Goal: Feedback & Contribution: Submit feedback/report problem

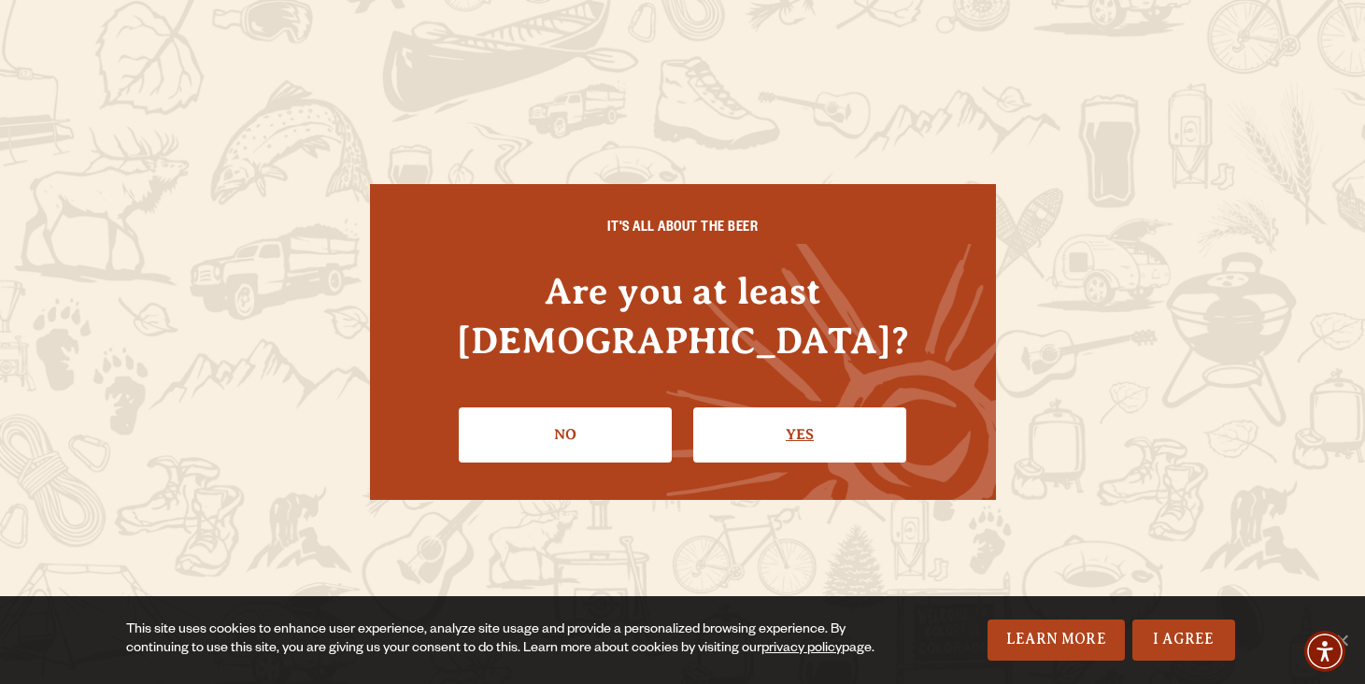
click at [810, 420] on link "Yes" at bounding box center [799, 434] width 213 height 54
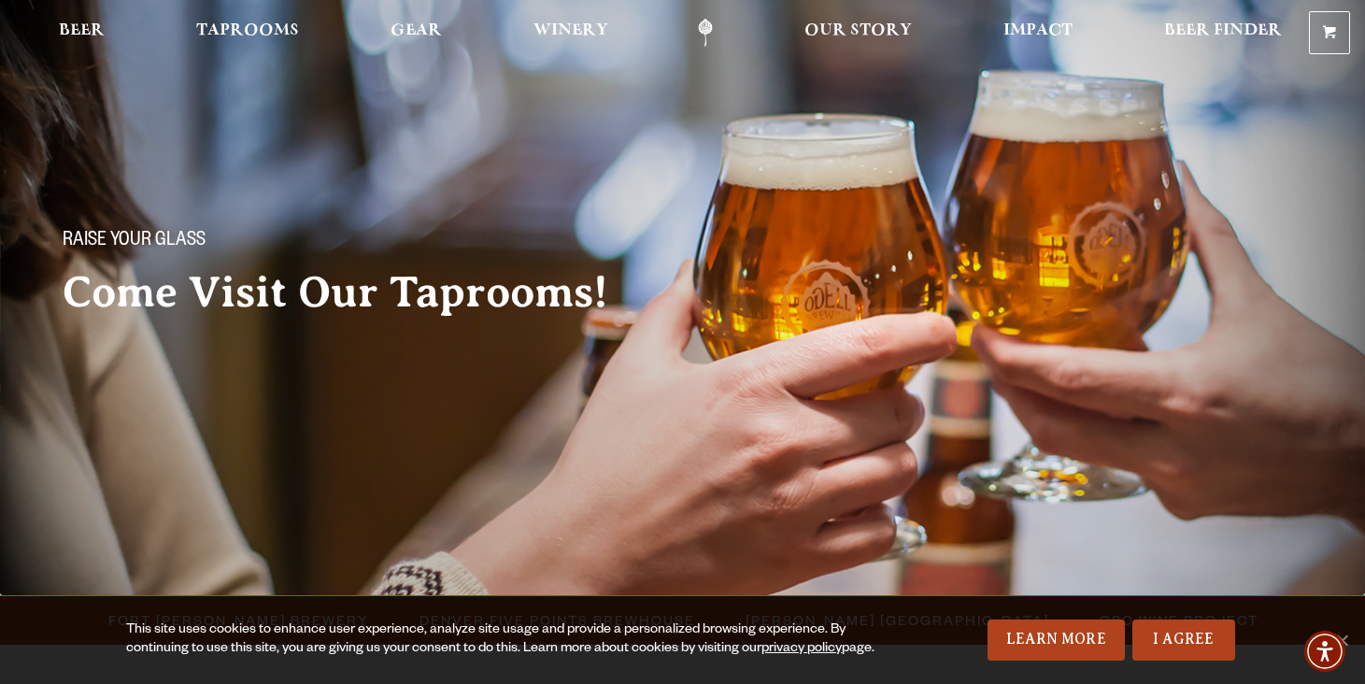
scroll to position [14, 0]
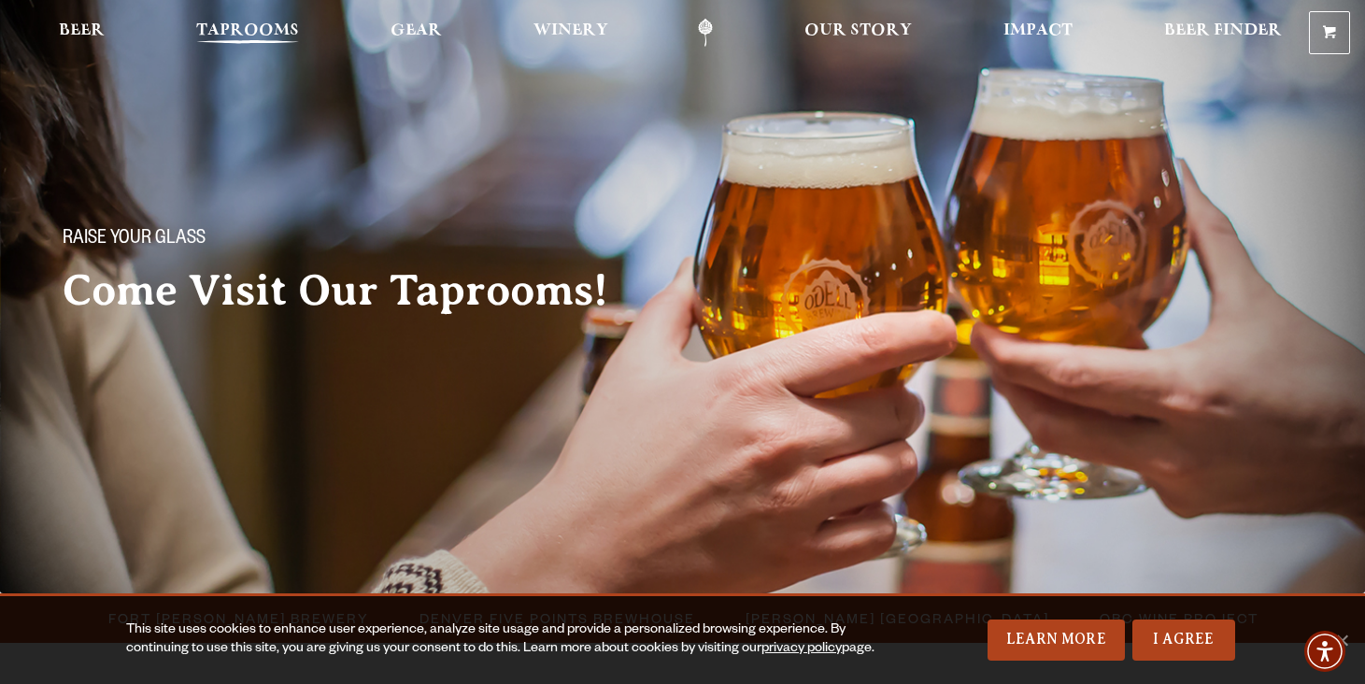
click at [285, 36] on span "Taprooms" at bounding box center [247, 30] width 103 height 15
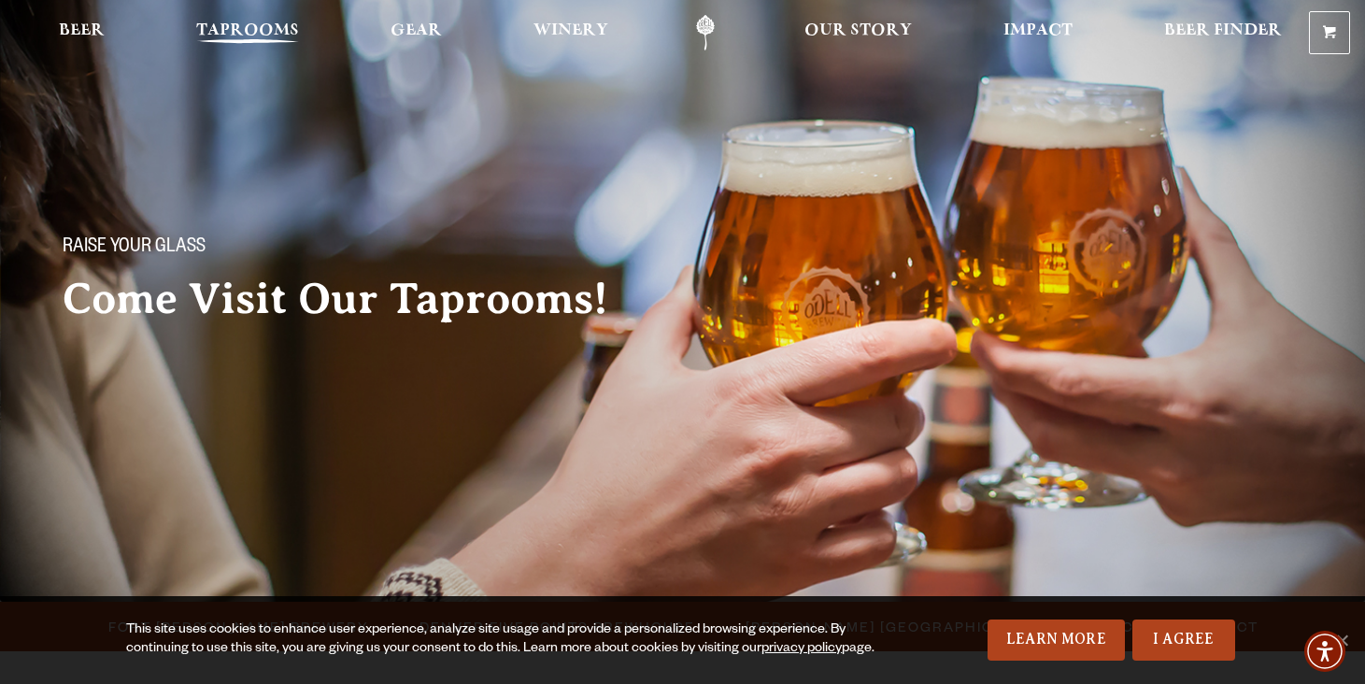
scroll to position [0, 0]
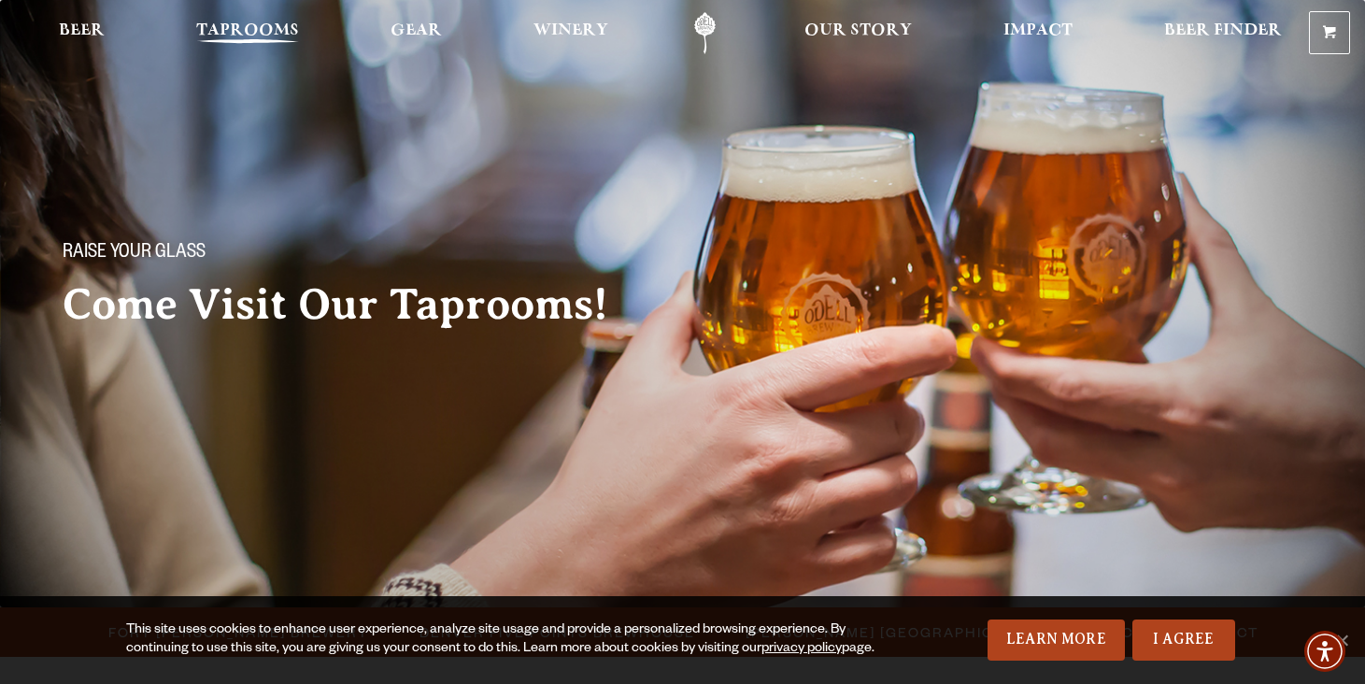
click at [274, 36] on span "Taprooms" at bounding box center [247, 30] width 103 height 15
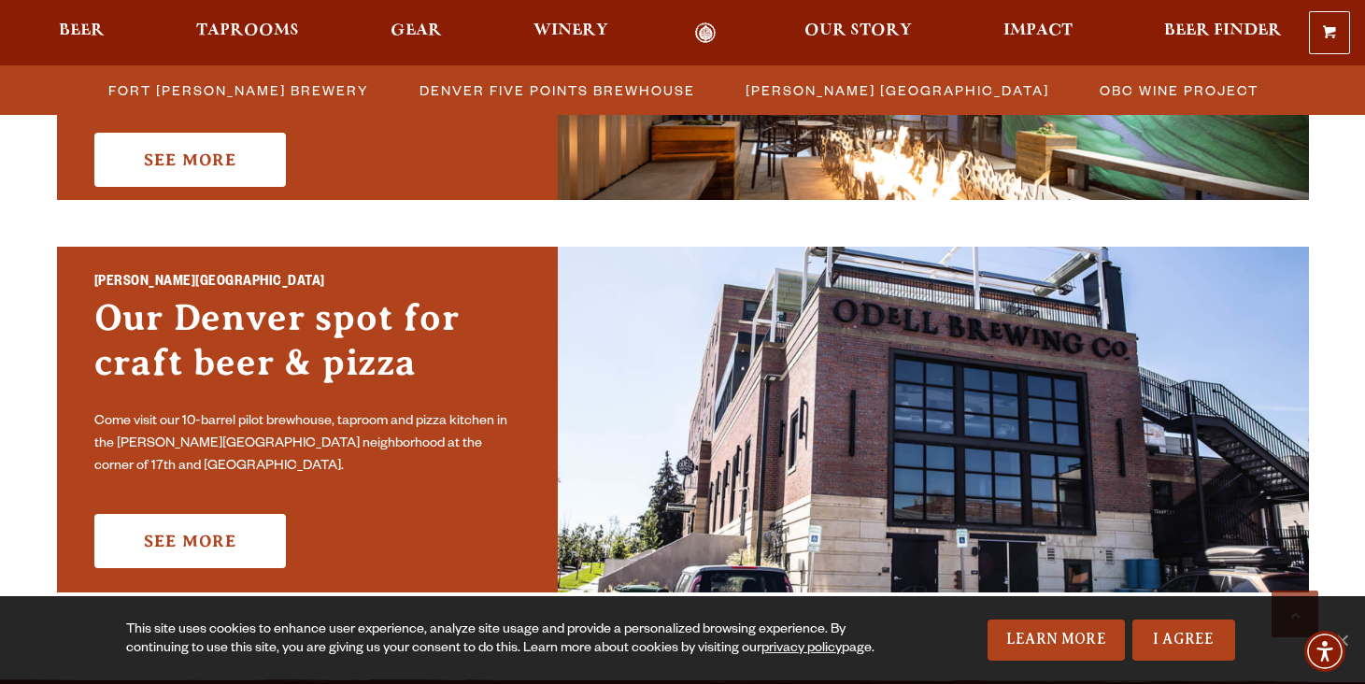
scroll to position [1260, 0]
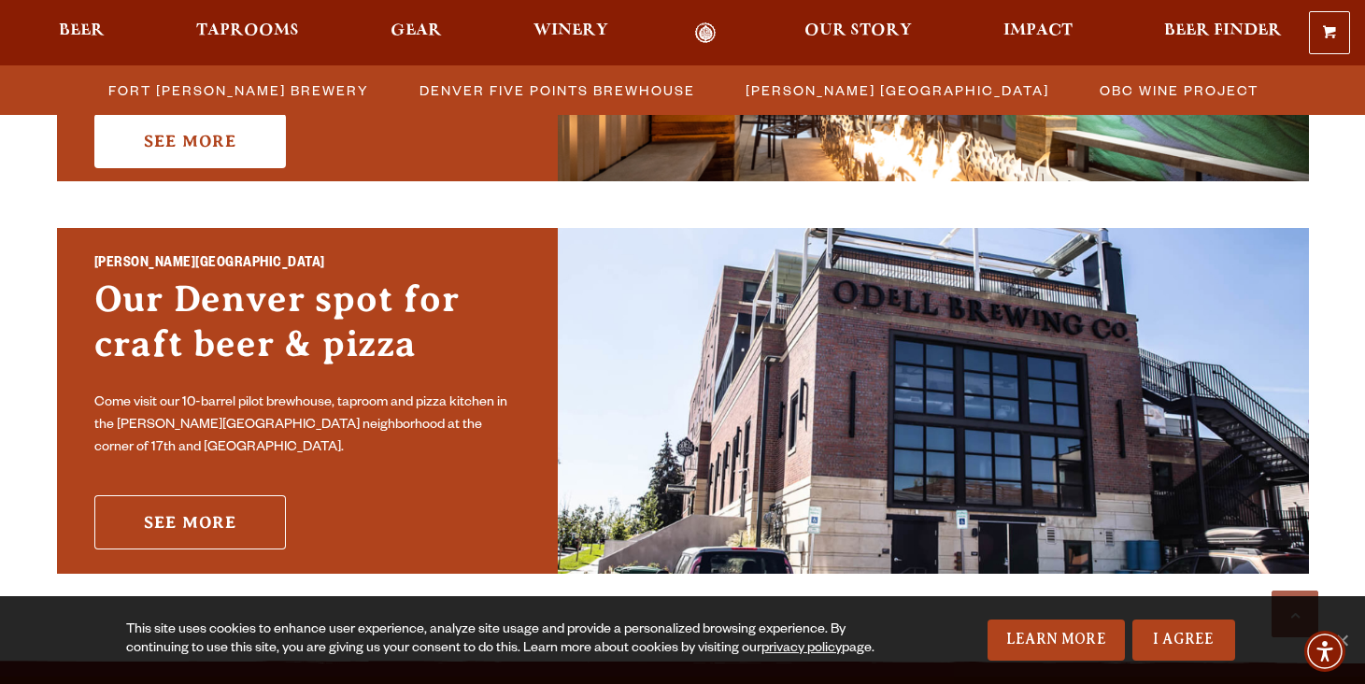
click at [257, 501] on link "See More" at bounding box center [190, 522] width 192 height 54
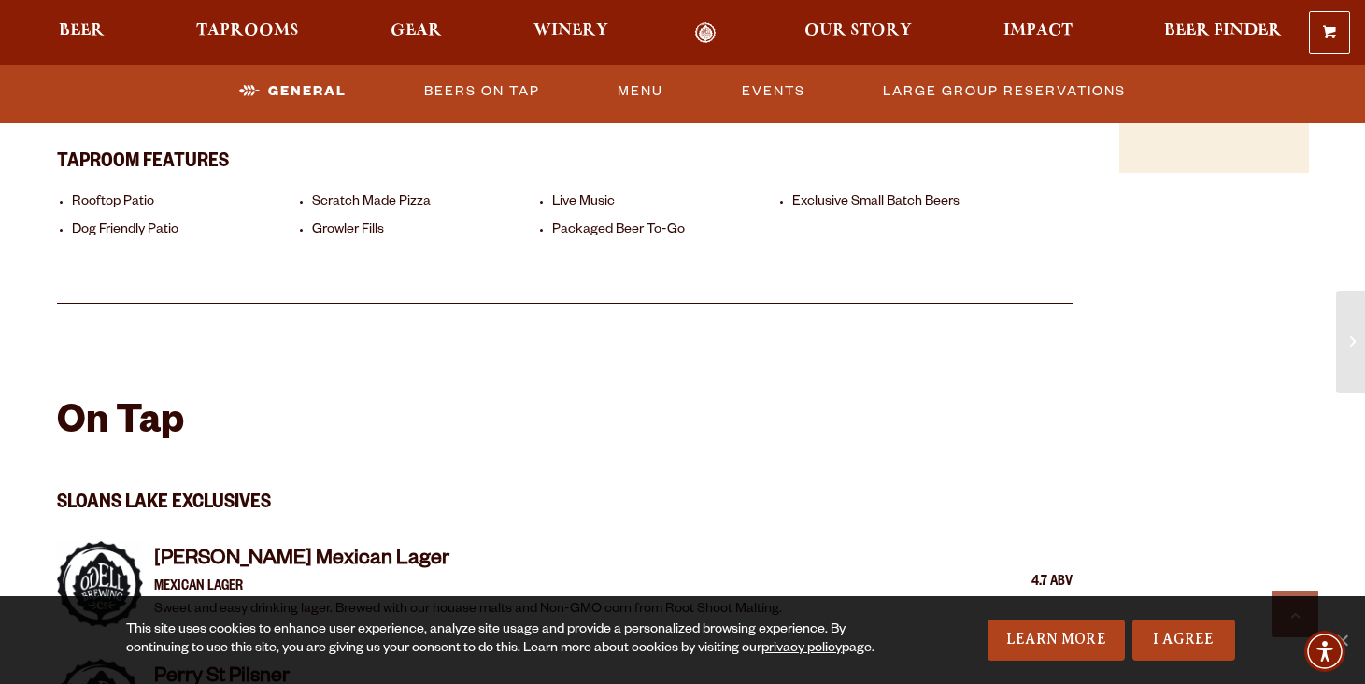
scroll to position [1457, 0]
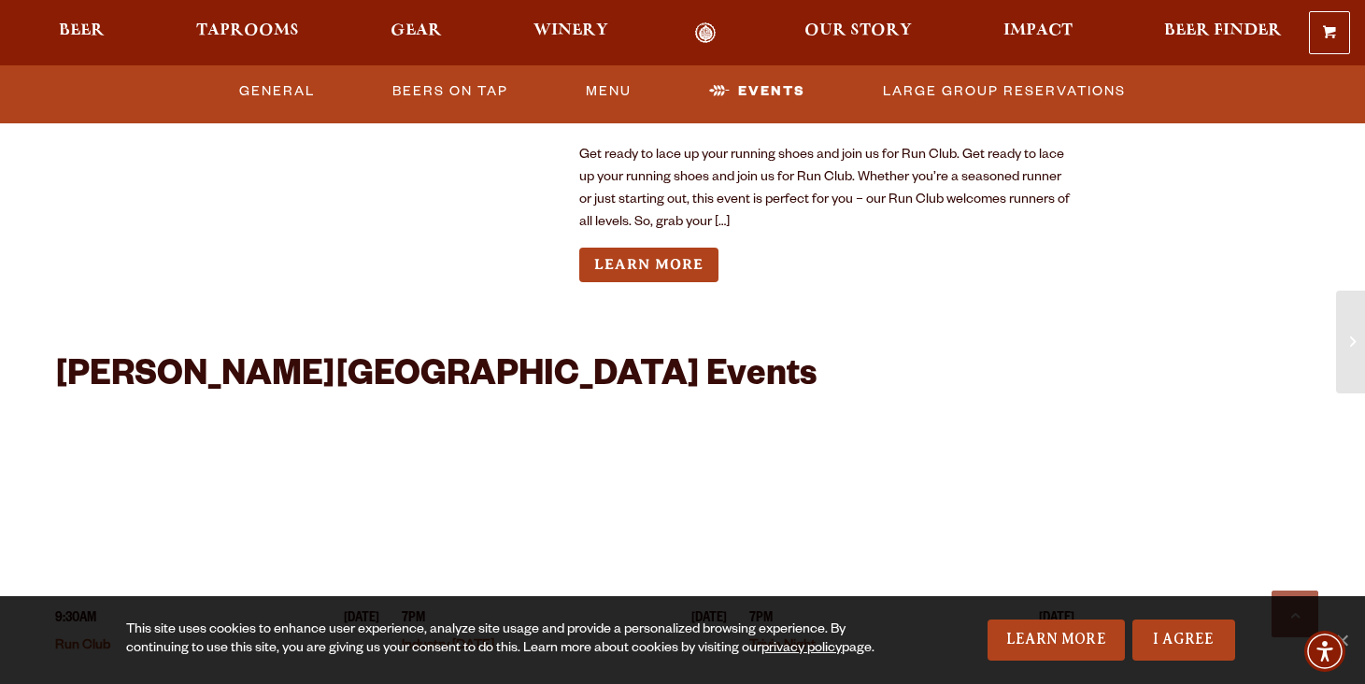
scroll to position [4473, 0]
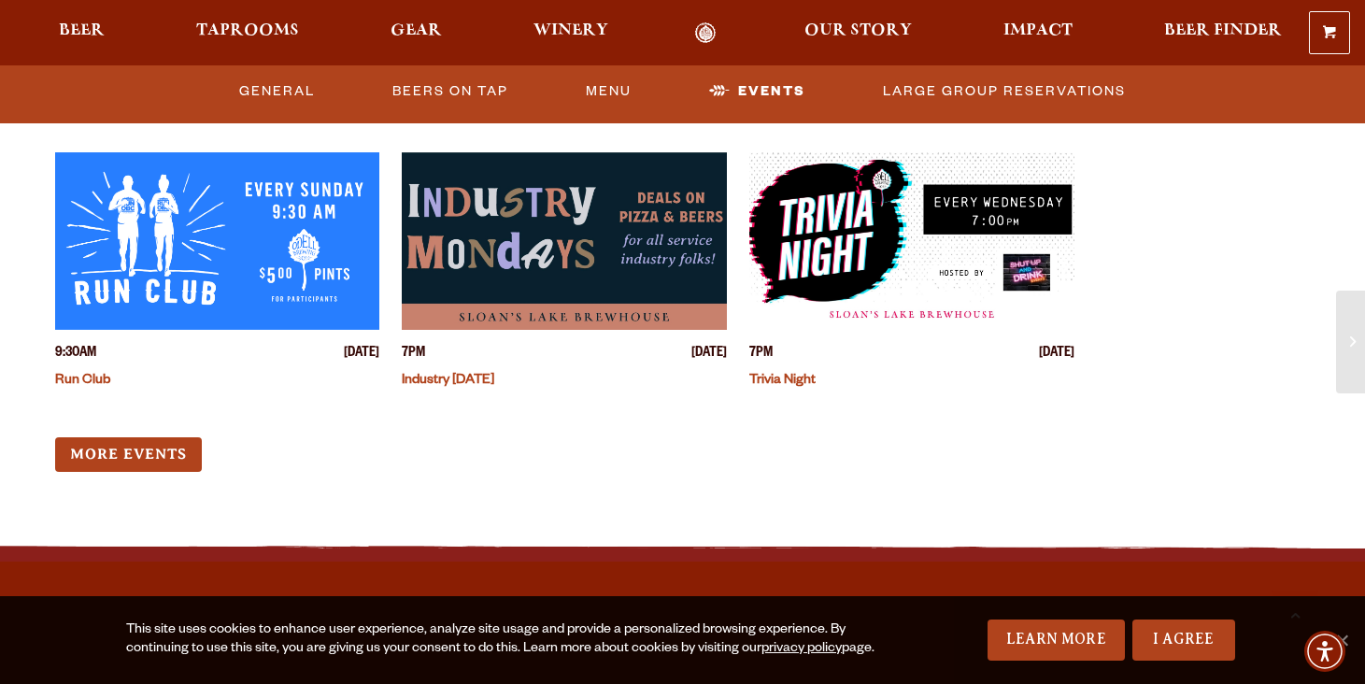
scroll to position [4257, 0]
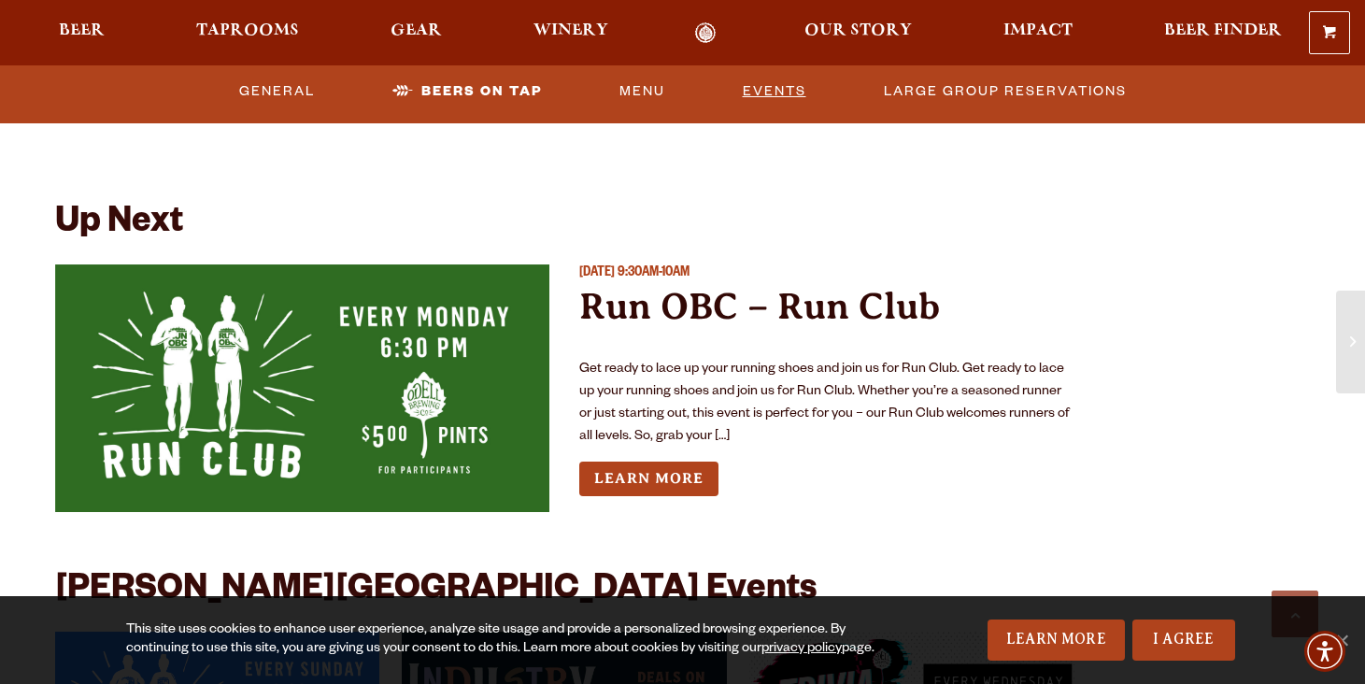
click at [785, 88] on link "Events" at bounding box center [774, 91] width 78 height 43
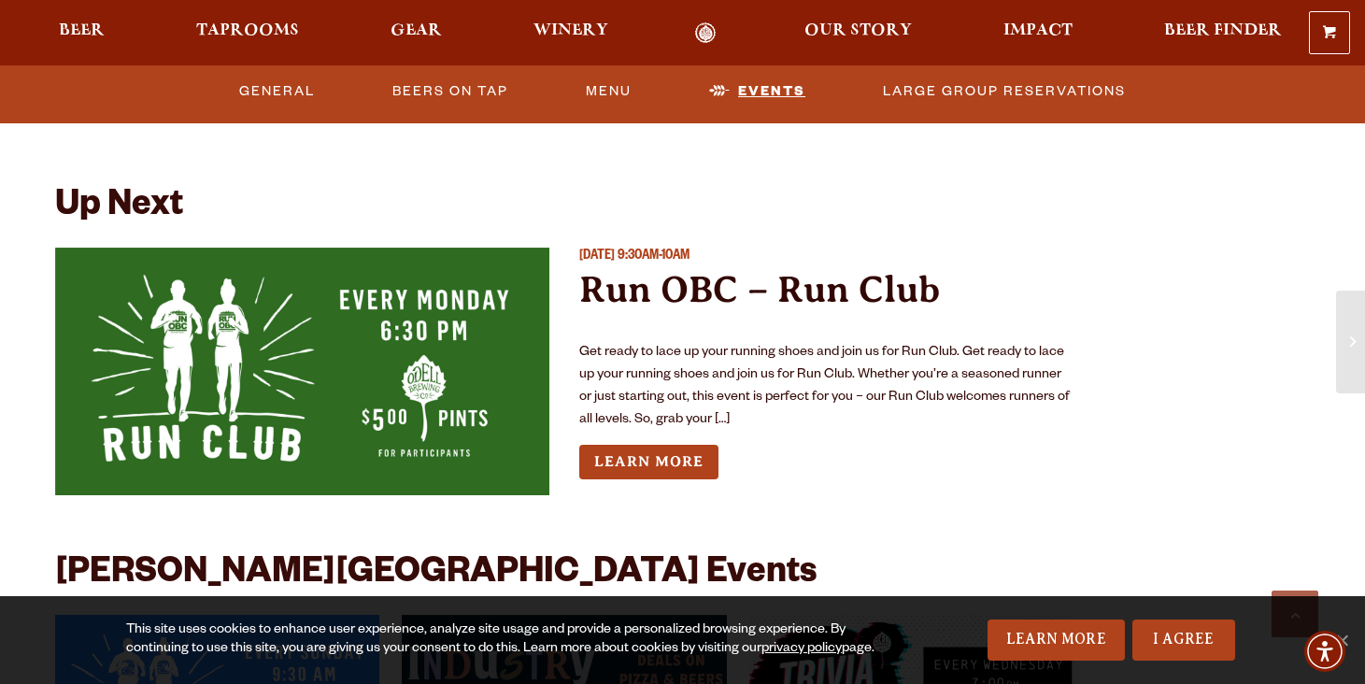
scroll to position [4275, 0]
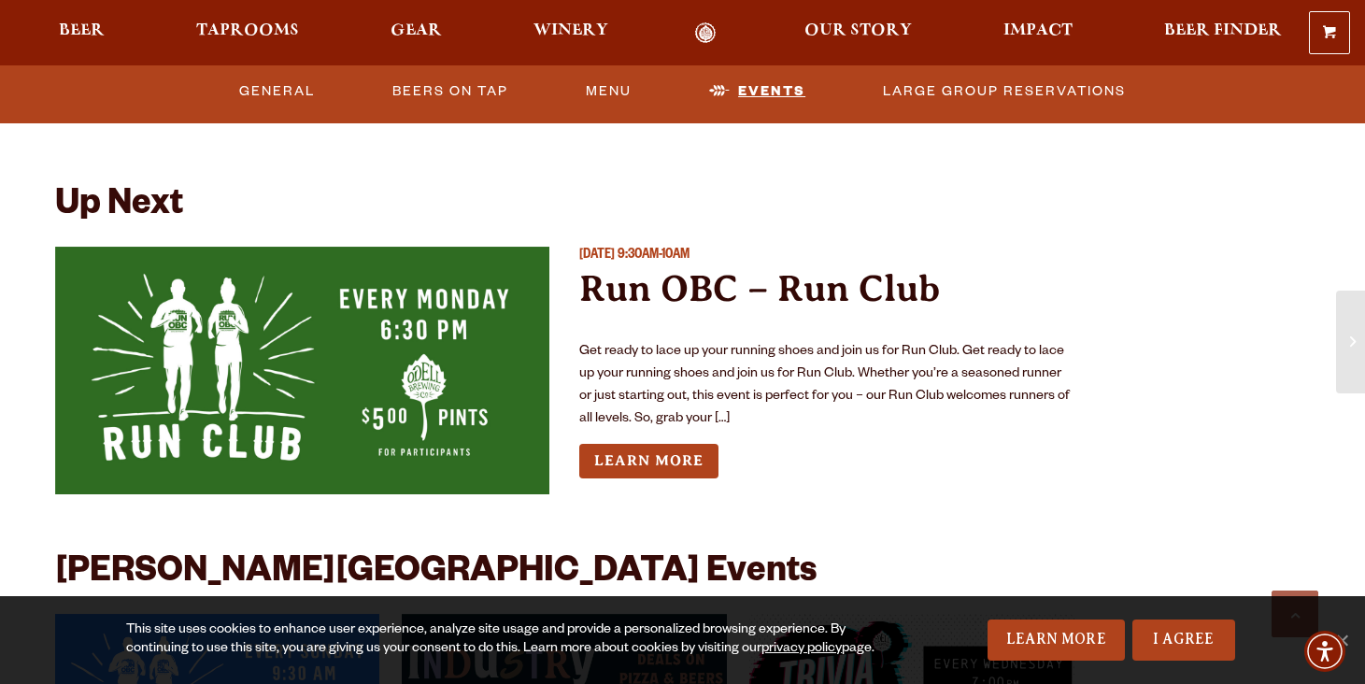
click at [778, 102] on link "Events" at bounding box center [757, 91] width 111 height 43
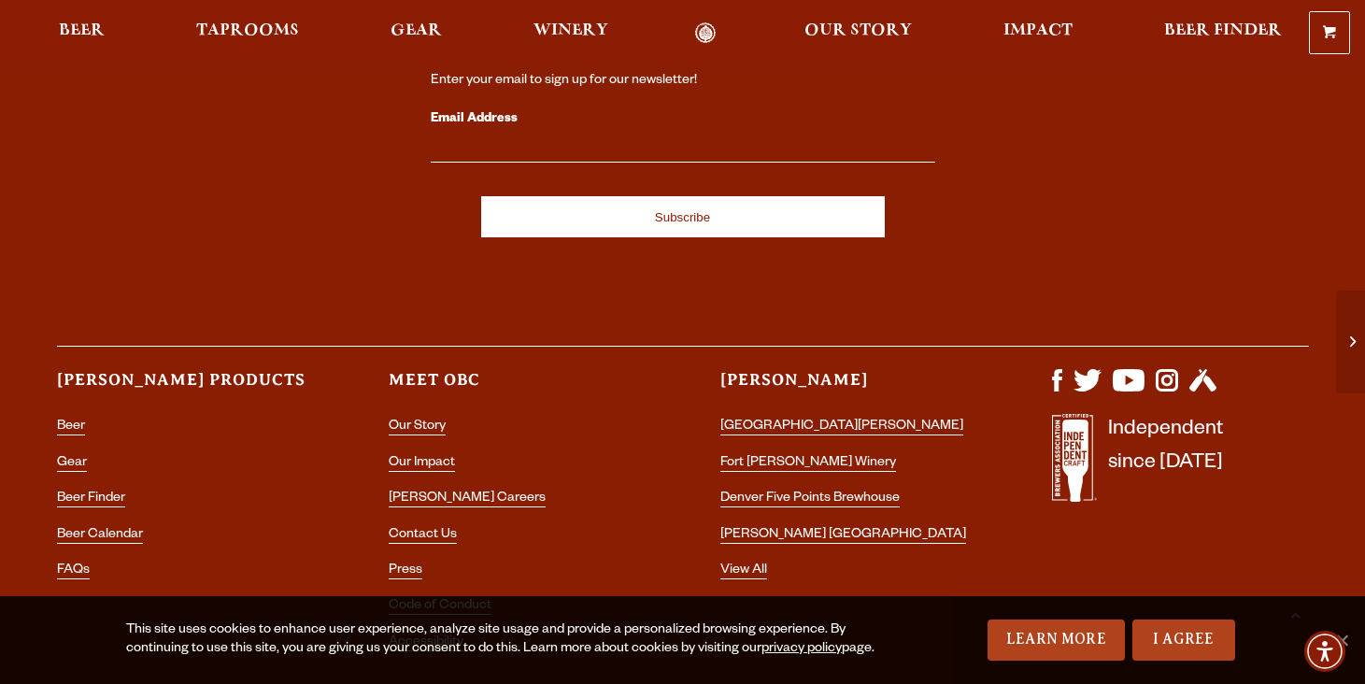
scroll to position [5553, 0]
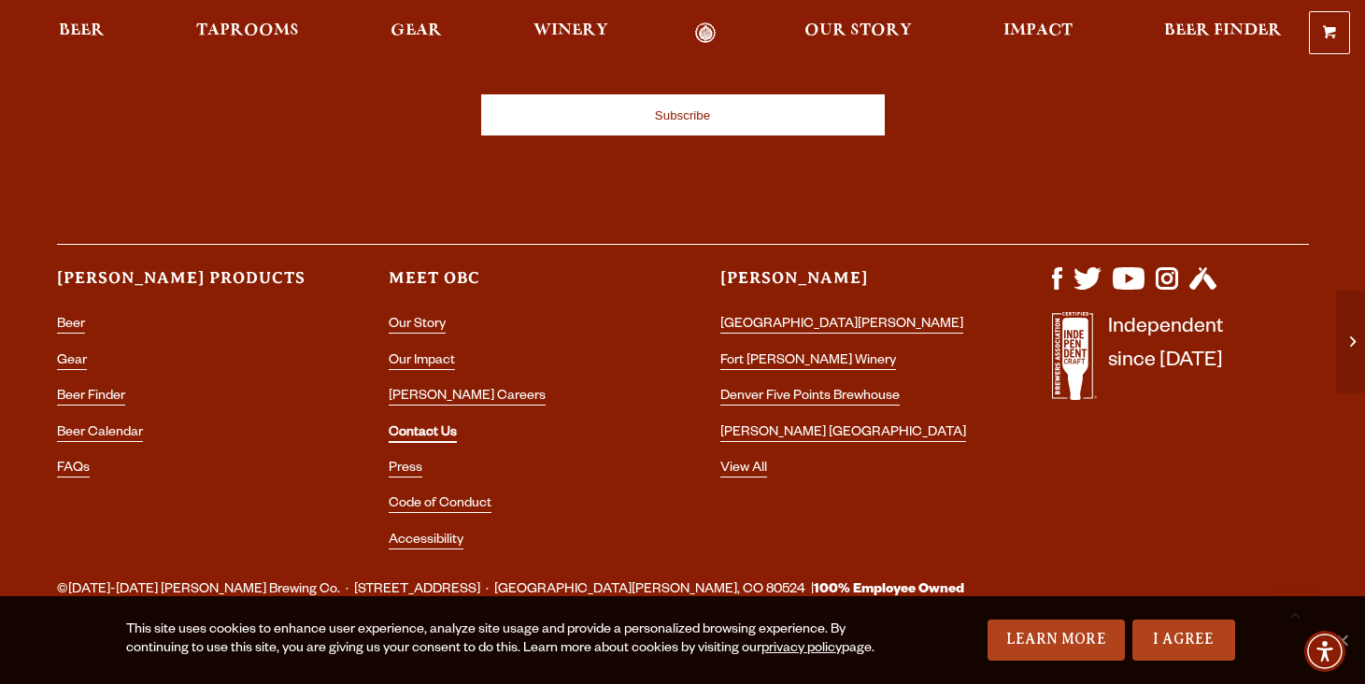
click at [433, 426] on link "Contact Us" at bounding box center [423, 434] width 68 height 17
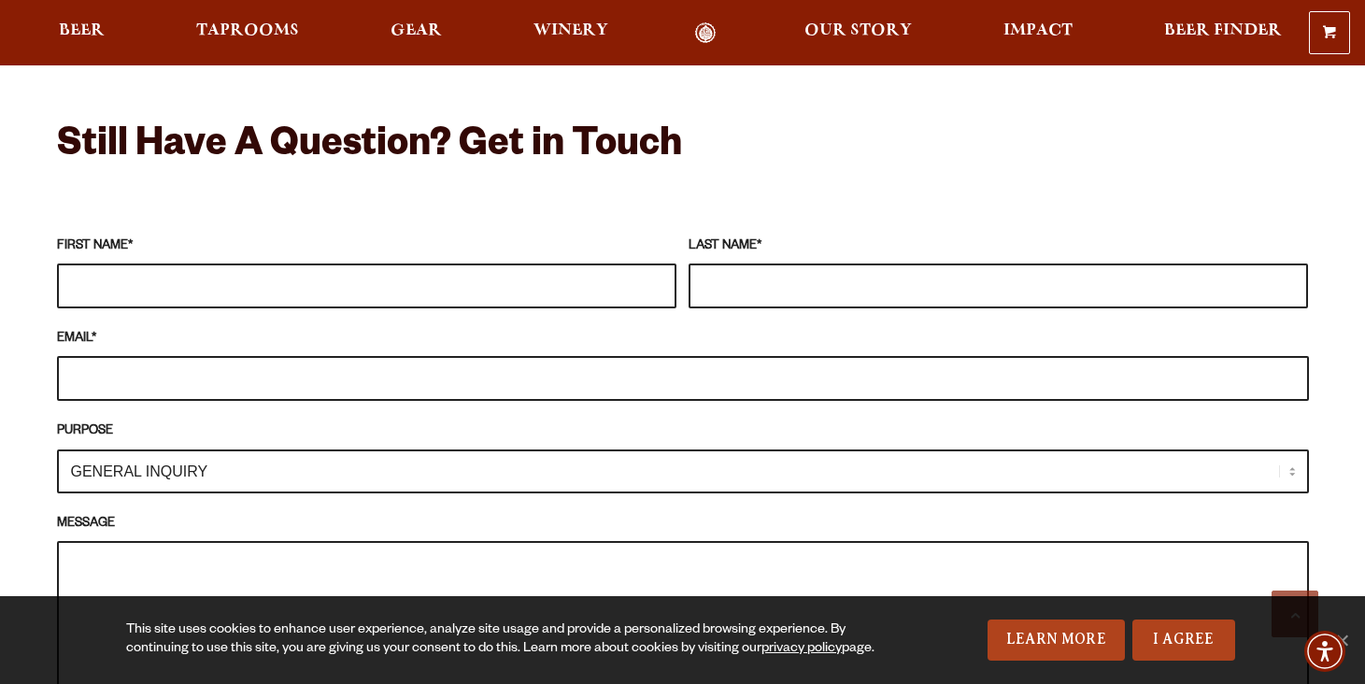
scroll to position [1618, 0]
click at [440, 543] on textarea "MESSAGE" at bounding box center [683, 634] width 1252 height 185
paste textarea "Hi there, I volunteer with a local group called Rocky Mountain Women Invest. We…"
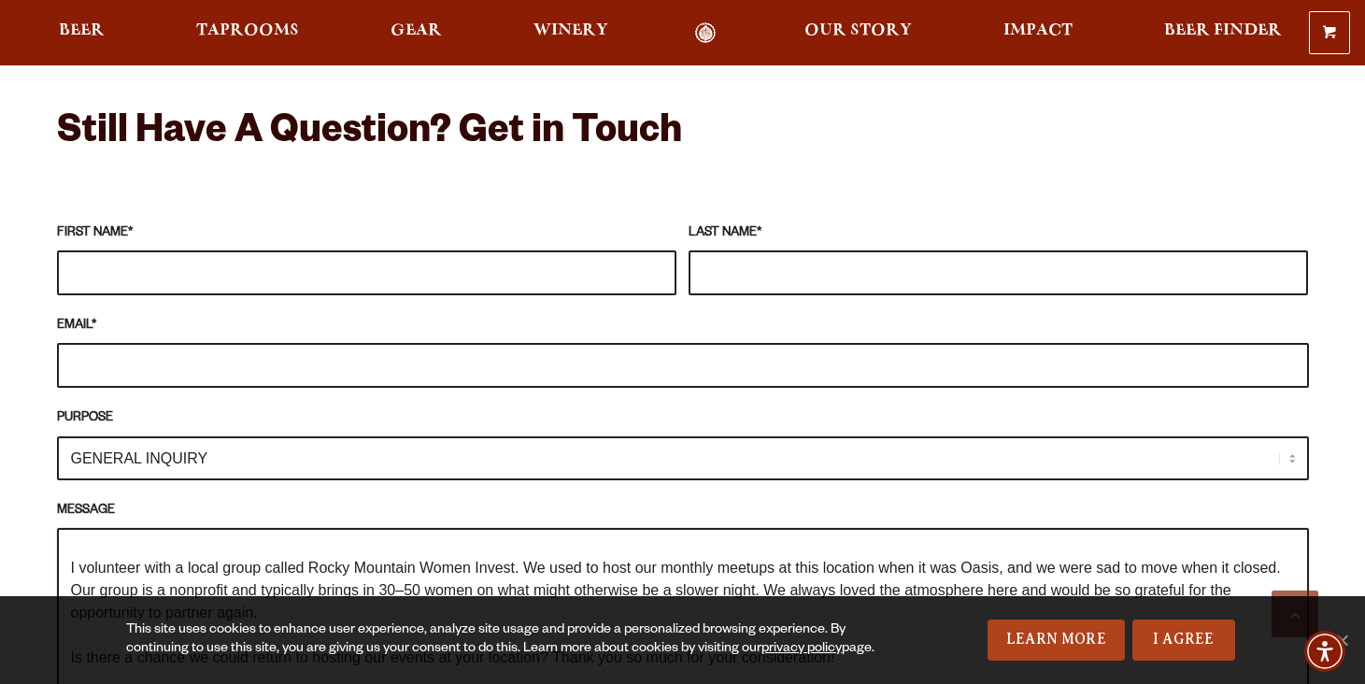
type textarea "Hi there, I volunteer with a local group called Rocky Mountain Women Invest. We…"
click at [310, 250] on input "FIRST NAME *" at bounding box center [366, 272] width 619 height 45
type input "Jessica"
type input "k"
type input "Khani"
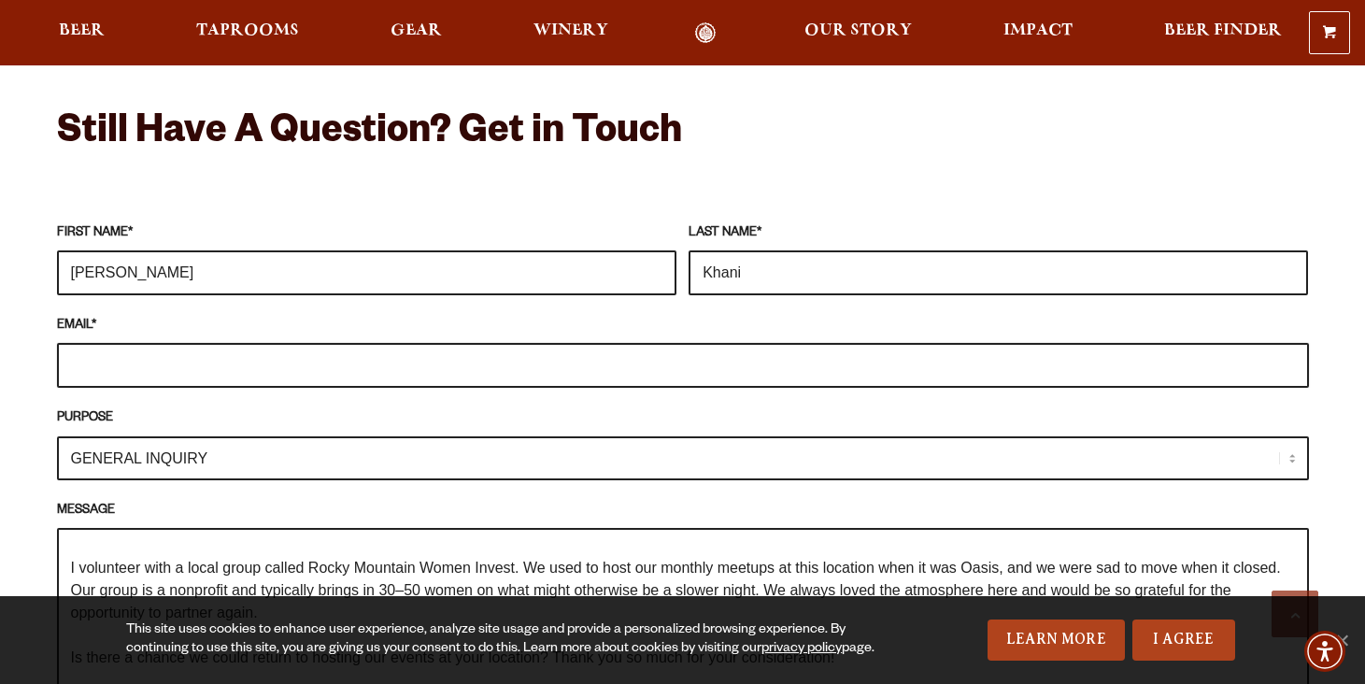
click at [189, 343] on input "EMAIL *" at bounding box center [683, 365] width 1252 height 45
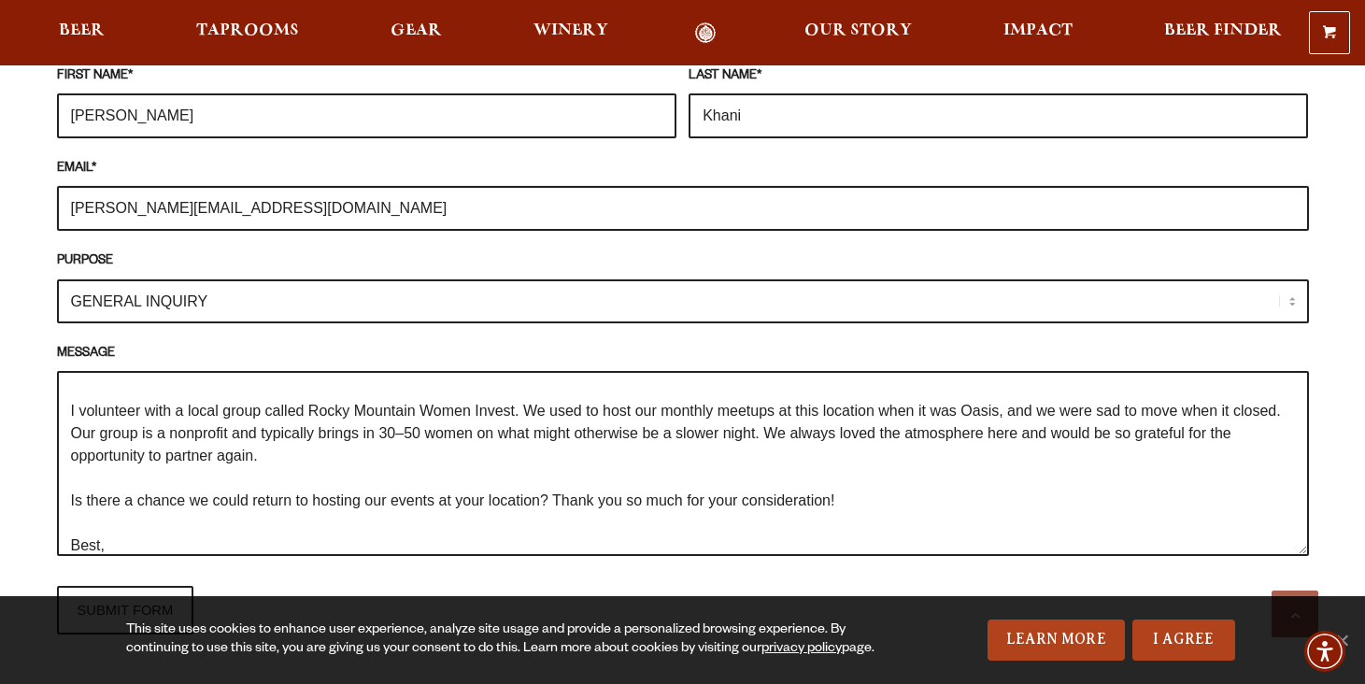
scroll to position [1791, 0]
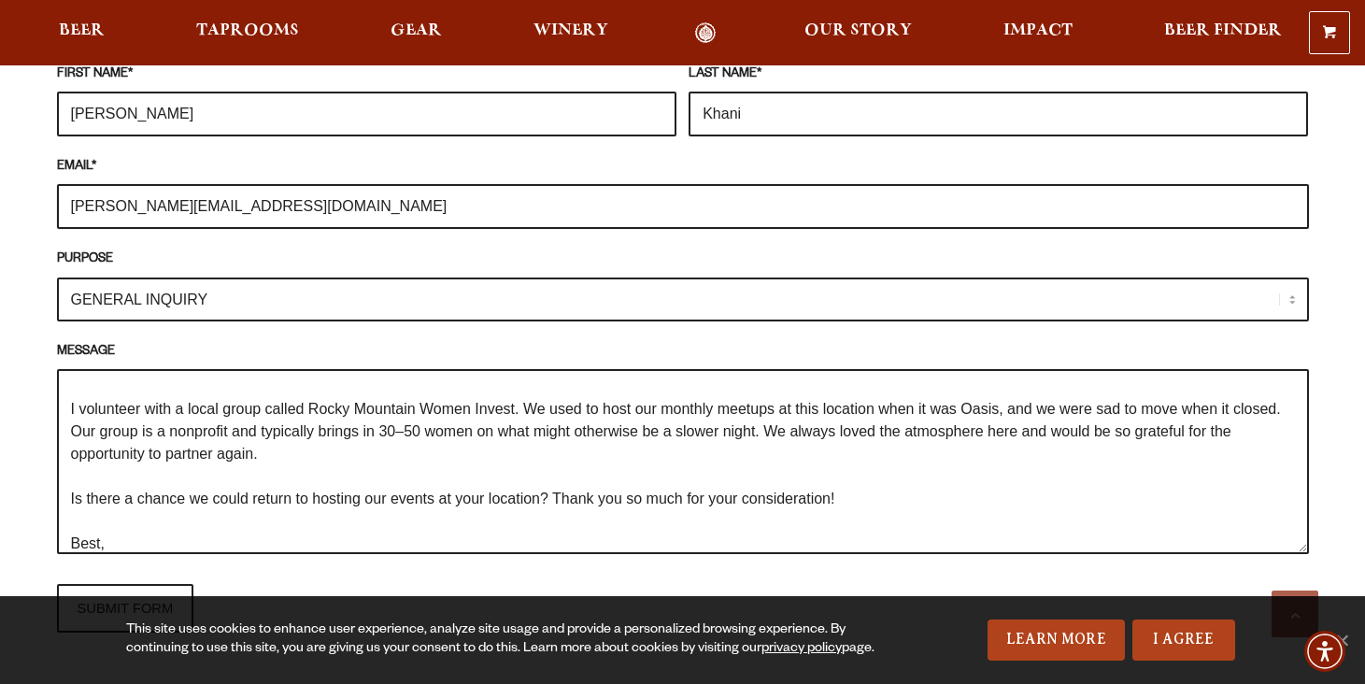
type input "jessica@teamkhani.com"
click at [249, 277] on select "GENERAL INQUIRY TAPROOM / BREWERY WINERY BOOK A TOUR MEDIA INQUIRY GEAR SHOP OD…" at bounding box center [683, 299] width 1252 height 44
select select "TAPROOM / BREWERY"
click at [57, 277] on select "GENERAL INQUIRY TAPROOM / BREWERY WINERY BOOK A TOUR MEDIA INQUIRY GEAR SHOP OD…" at bounding box center [683, 299] width 1252 height 44
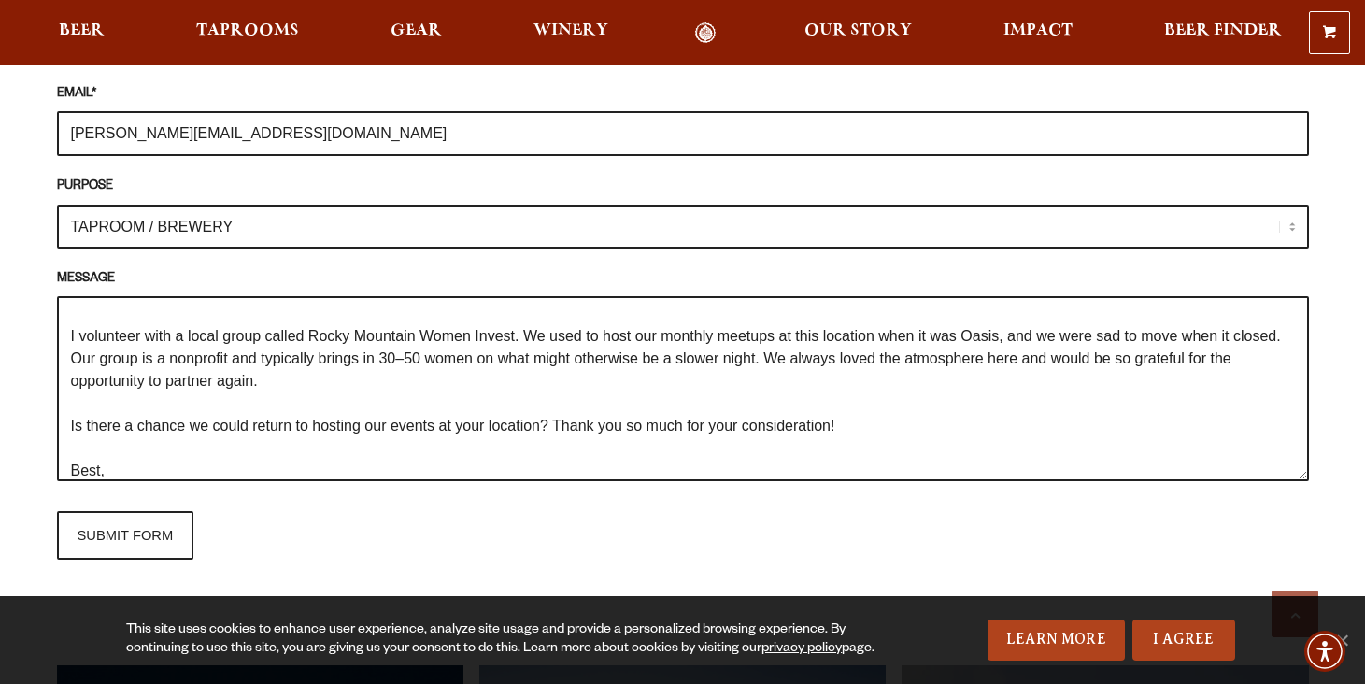
scroll to position [1886, 0]
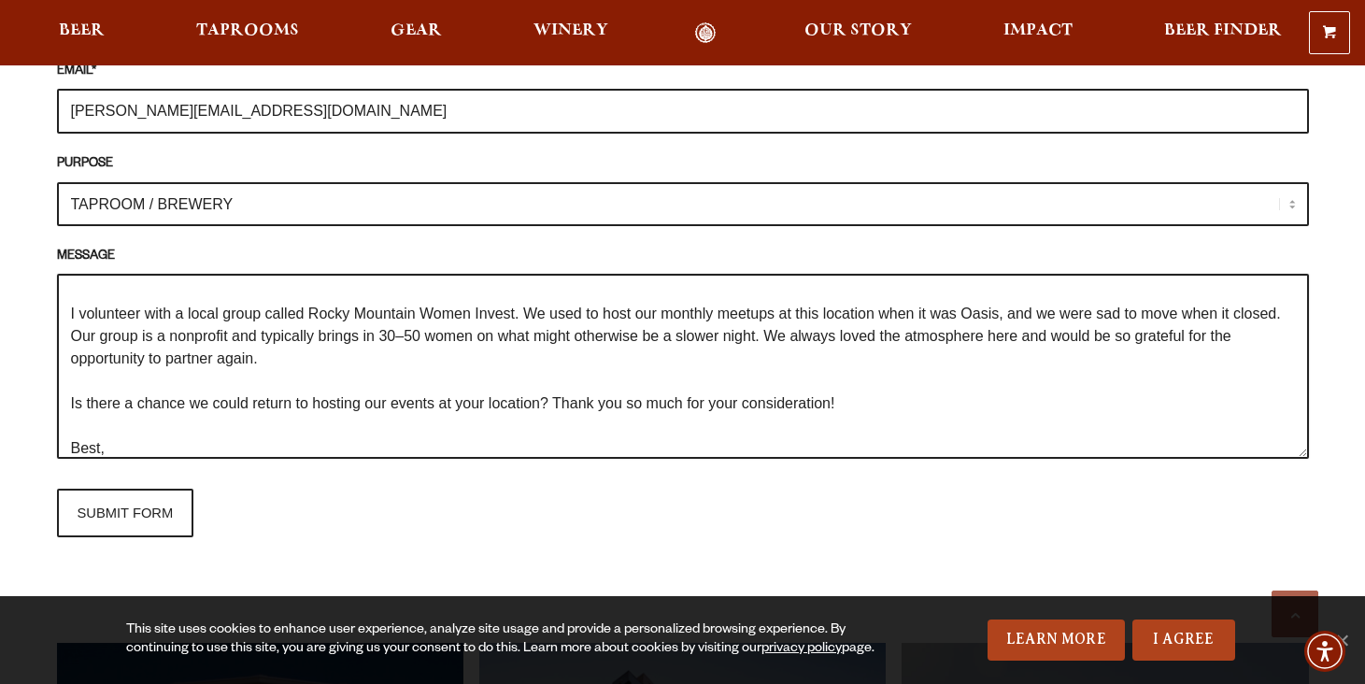
click at [237, 294] on textarea "Hi there, I volunteer with a local group called Rocky Mountain Women Invest. We…" at bounding box center [683, 366] width 1252 height 185
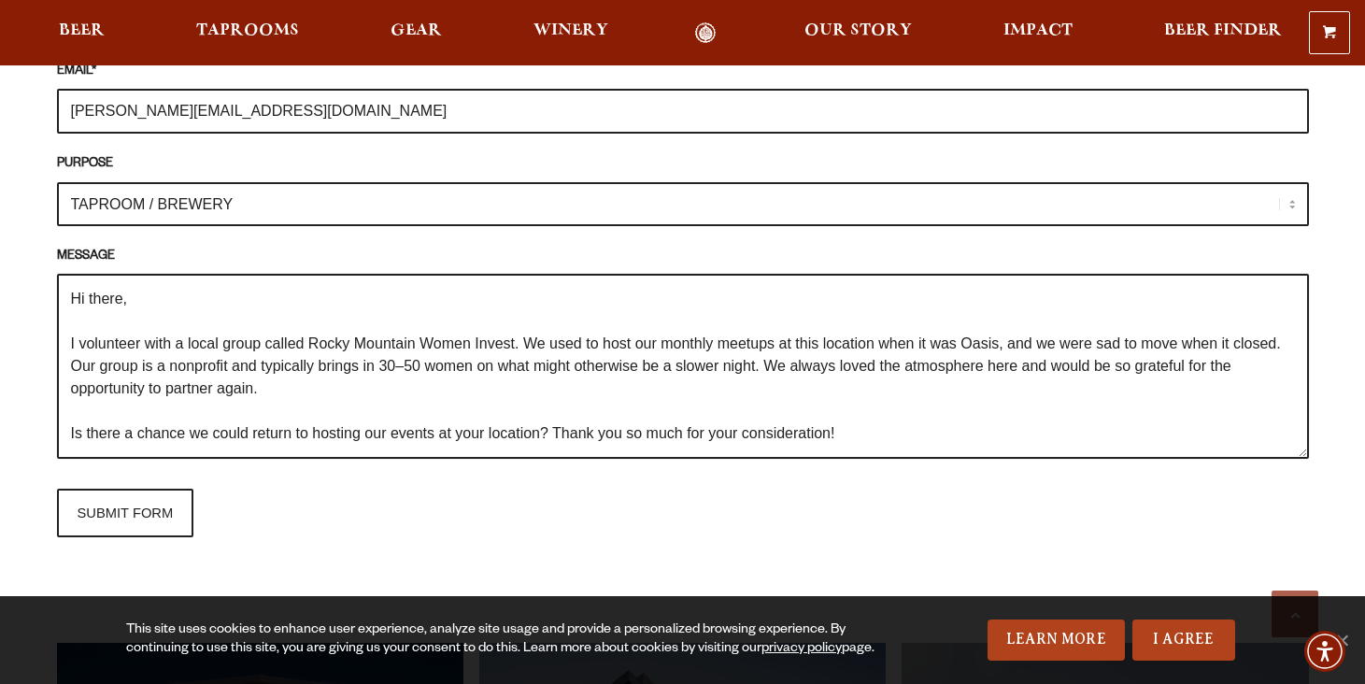
scroll to position [31, 0]
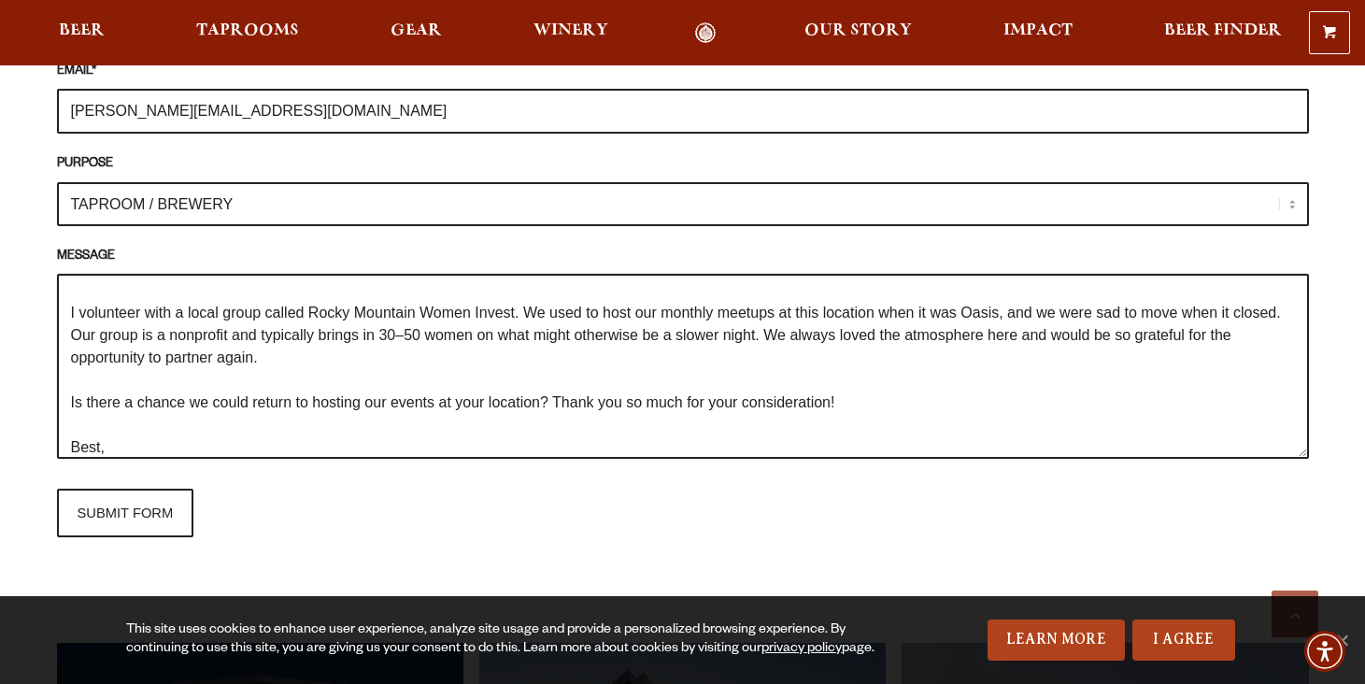
click at [530, 282] on textarea "Hi there, I volunteer with a local group called Rocky Mountain Women Invest. We…" at bounding box center [683, 366] width 1252 height 185
drag, startPoint x: 526, startPoint y: 286, endPoint x: 1304, endPoint y: 293, distance: 778.3
click at [1304, 293] on textarea "Hi there, I volunteer with a local group called Rocky Mountain Women Invest. We…" at bounding box center [683, 366] width 1252 height 185
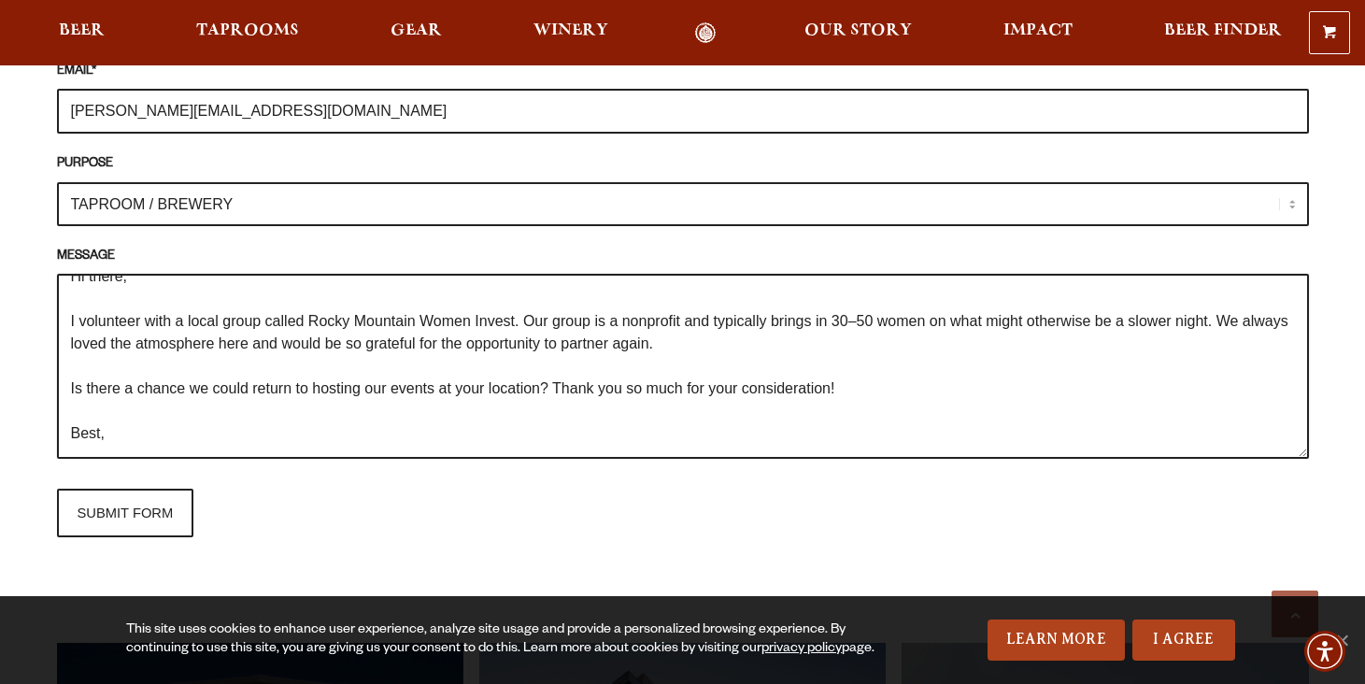
scroll to position [22, 0]
click at [876, 291] on textarea "Hi there, I volunteer with a local group called Rocky Mountain Women Invest. Ou…" at bounding box center [683, 366] width 1252 height 185
drag, startPoint x: 74, startPoint y: 320, endPoint x: 122, endPoint y: 323, distance: 48.7
click at [122, 323] on textarea "Hi there, I volunteer with a local group called Rocky Mountain Women Invest. Ou…" at bounding box center [683, 366] width 1252 height 185
click at [179, 317] on textarea "Hi there, I volunteer with a local group called Rocky Mountain Women Invest. Ou…" at bounding box center [683, 366] width 1252 height 185
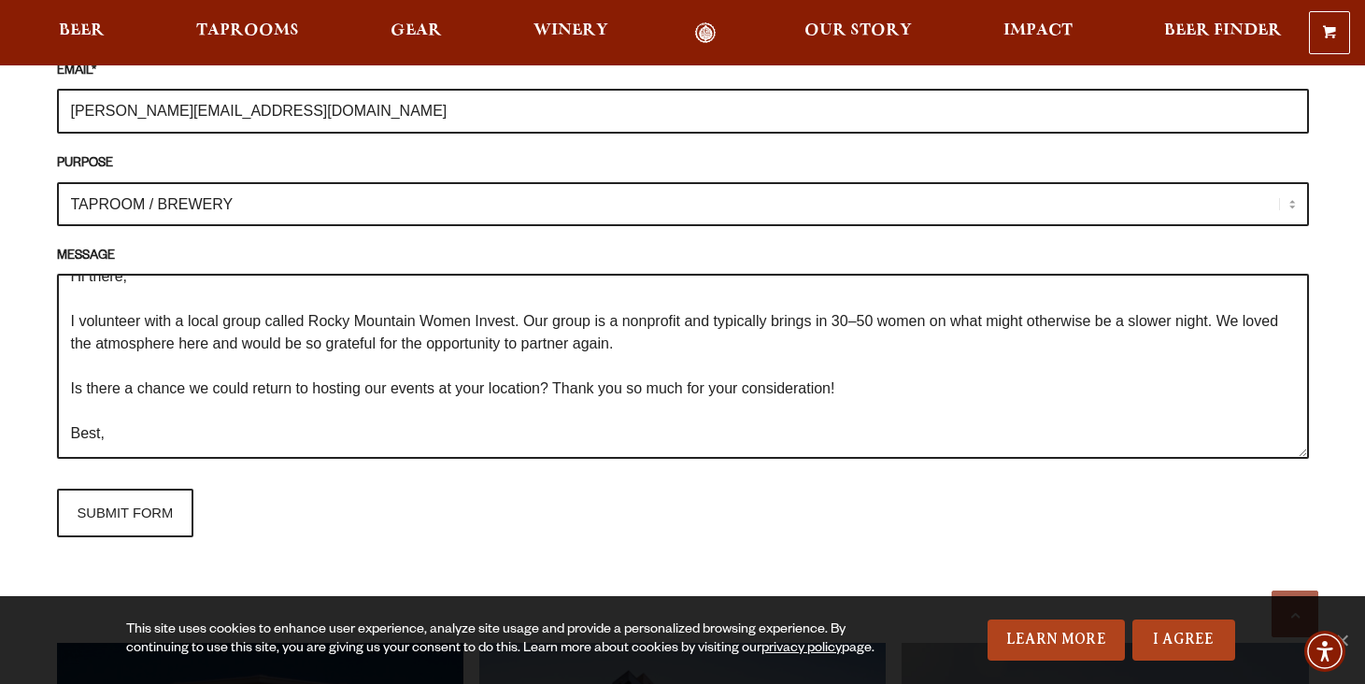
click at [1231, 294] on textarea "Hi there, I volunteer with a local group called Rocky Mountain Women Invest. Ou…" at bounding box center [683, 366] width 1252 height 185
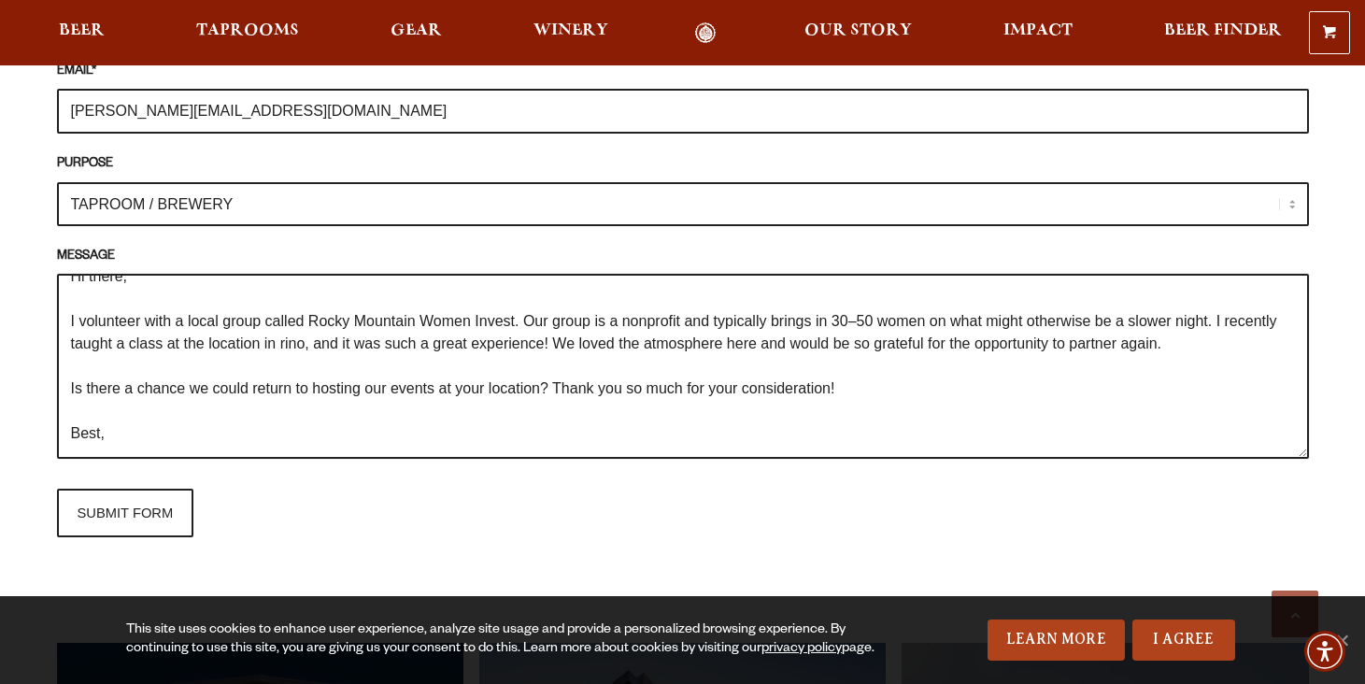
scroll to position [12, 0]
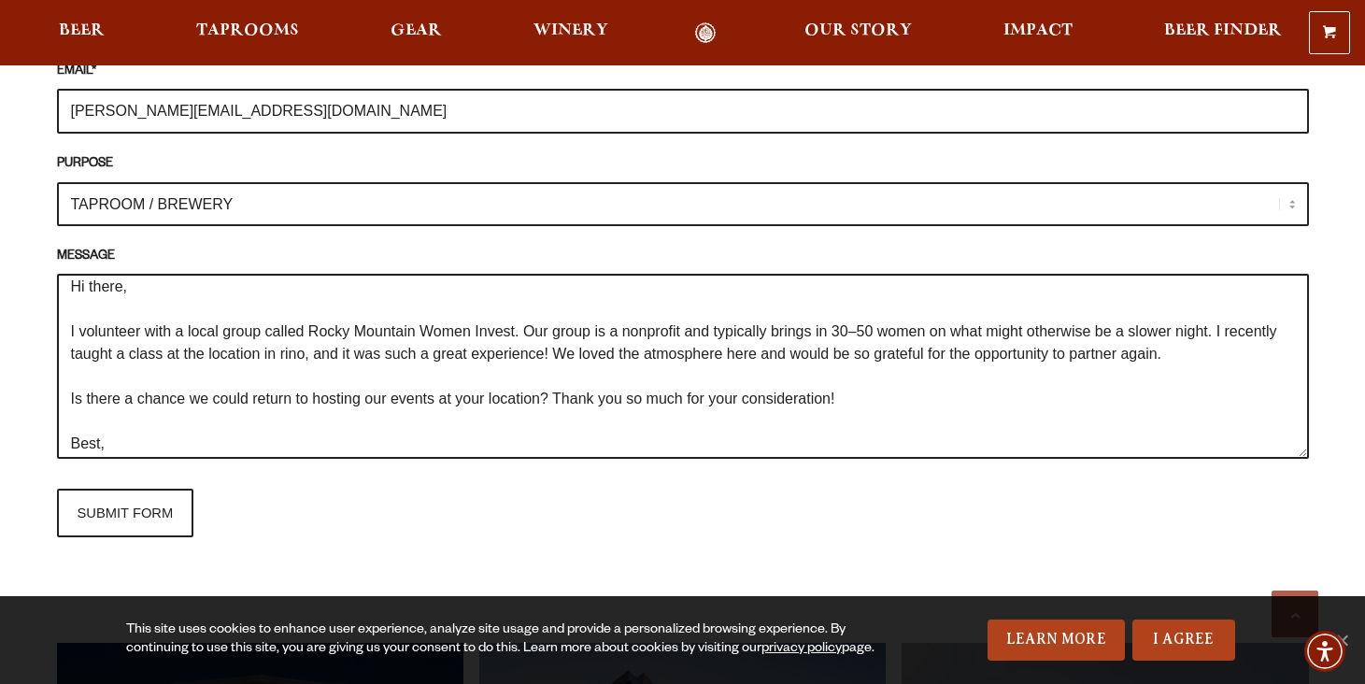
drag, startPoint x: 71, startPoint y: 292, endPoint x: 1223, endPoint y: 309, distance: 1152.1
click at [1223, 309] on textarea "Hi there, I volunteer with a local group called Rocky Mountain Women Invest. Ou…" at bounding box center [683, 366] width 1252 height 185
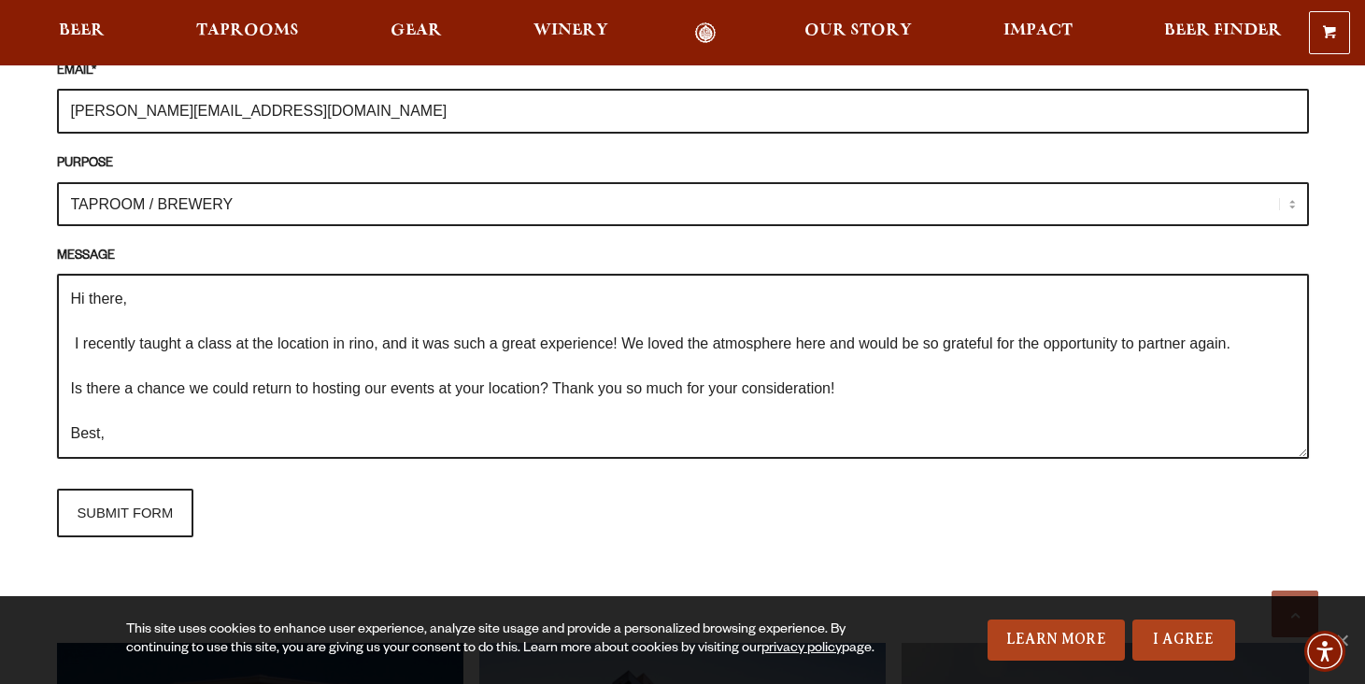
scroll to position [0, 0]
click at [629, 316] on textarea "Hi there, I recently taught a class at the location in rino, and it was such a …" at bounding box center [683, 366] width 1252 height 185
paste textarea "I volunteer with a local group called Rocky Mountain Women Invest. Our group is…"
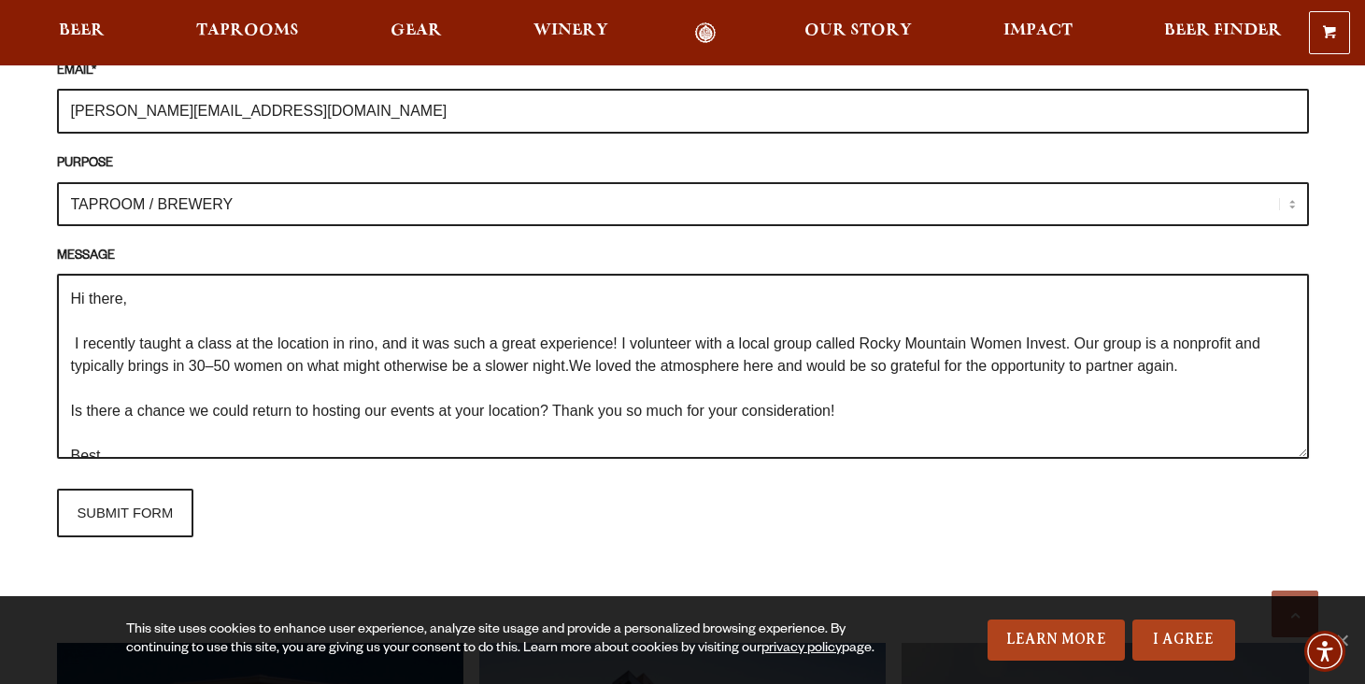
click at [636, 319] on textarea "Hi there, I recently taught a class at the location in rino, and it was such a …" at bounding box center [683, 366] width 1252 height 185
click at [1106, 320] on textarea "Hi there, I recently taught a class at the location in rino, and it was such a …" at bounding box center [683, 366] width 1252 height 185
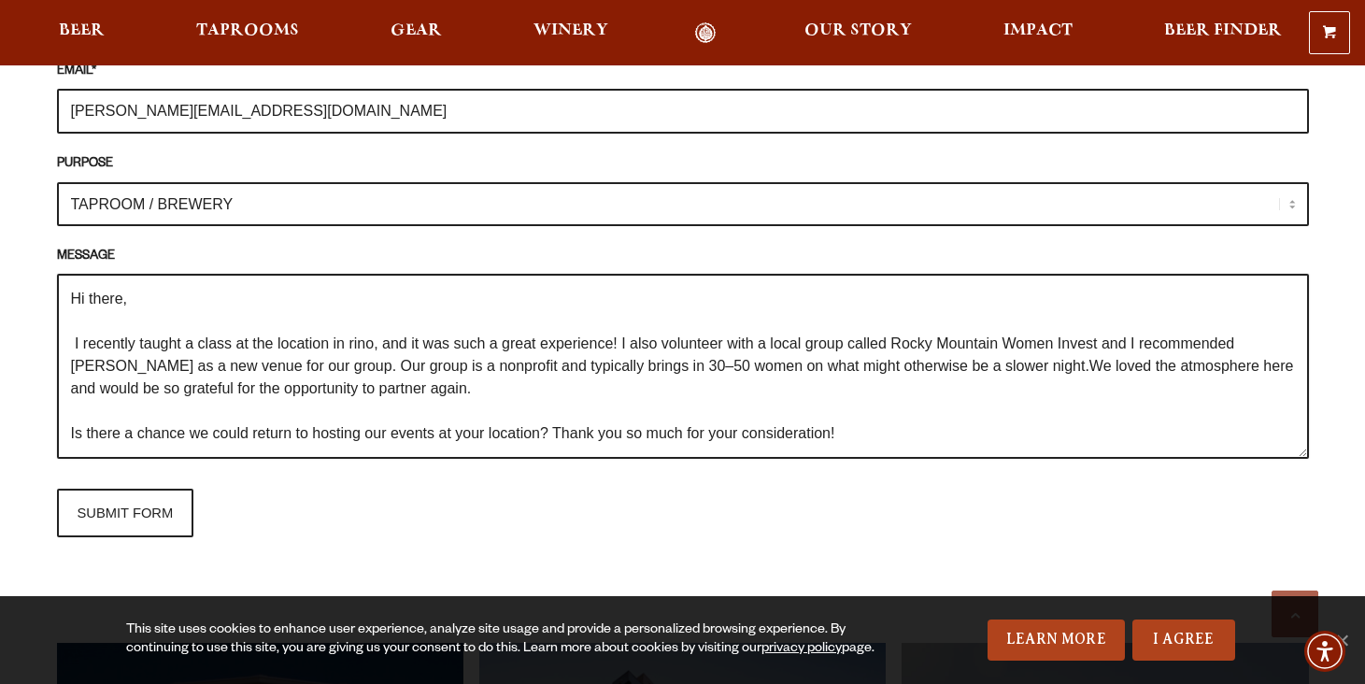
click at [703, 364] on textarea "Hi there, I recently taught a class at the location in rino, and it was such a …" at bounding box center [683, 366] width 1252 height 185
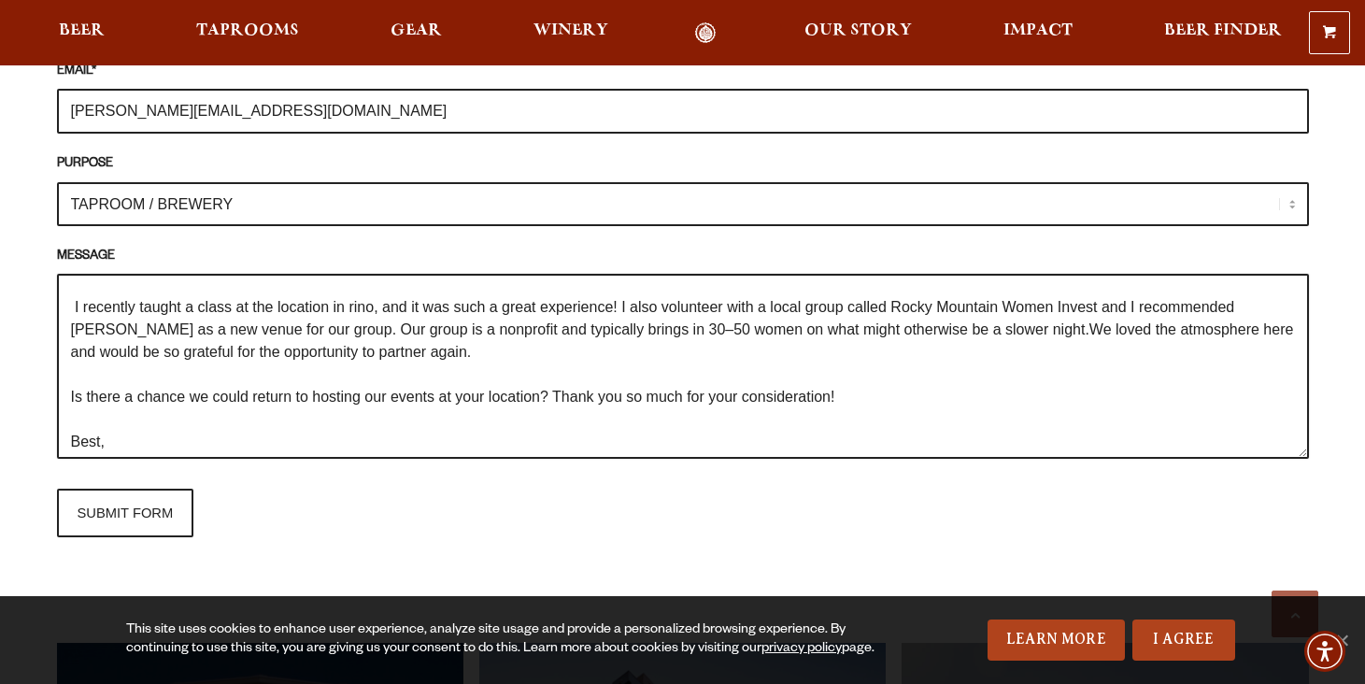
scroll to position [37, 0]
click at [973, 300] on textarea "Hi there, I recently taught a class at the location in rino, and it was such a …" at bounding box center [683, 366] width 1252 height 185
click at [1034, 302] on textarea "Hi there, I recently taught a class at the location in rino, and it was such a …" at bounding box center [683, 366] width 1252 height 185
drag, startPoint x: 1171, startPoint y: 300, endPoint x: 1143, endPoint y: 301, distance: 28.0
click at [1143, 301] on textarea "Hi there, I recently taught a class at the location in rino, and it was such a …" at bounding box center [683, 366] width 1252 height 185
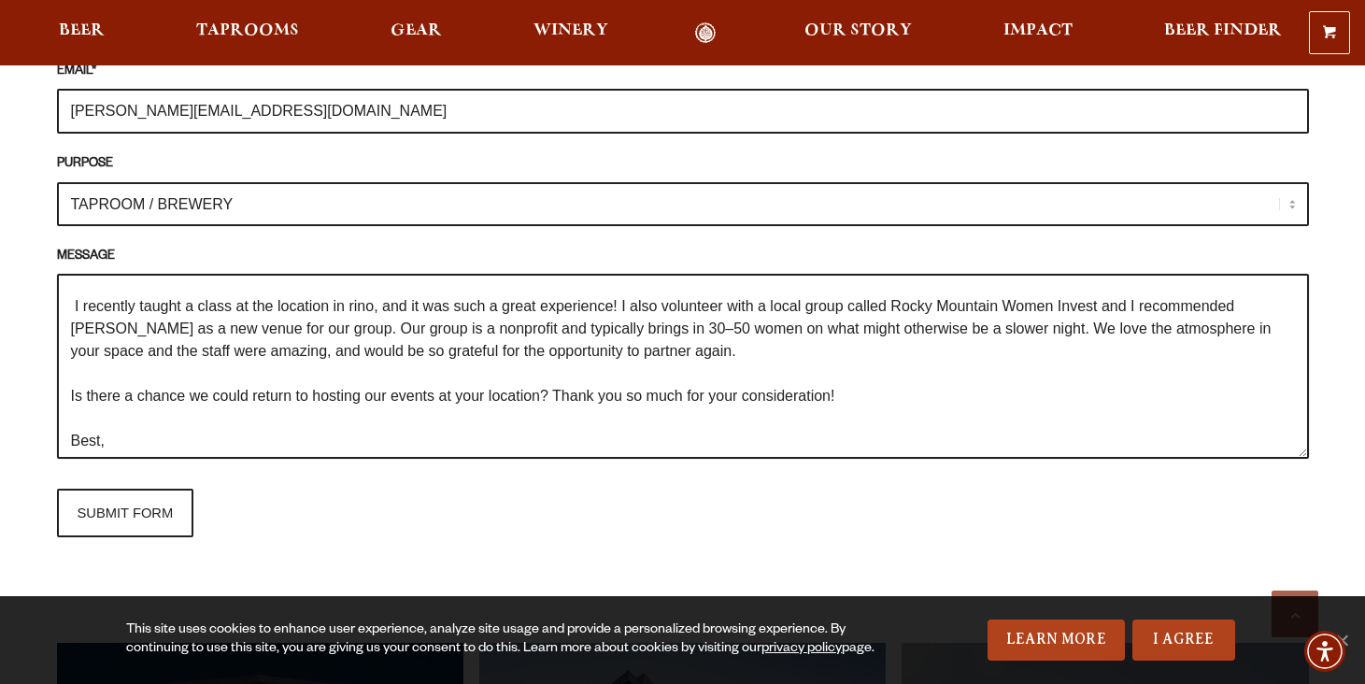
click at [793, 325] on textarea "Hi there, I recently taught a class at the location in rino, and it was such a …" at bounding box center [683, 366] width 1252 height 185
drag, startPoint x: 255, startPoint y: 370, endPoint x: 361, endPoint y: 367, distance: 105.6
click at [361, 367] on textarea "Hi there, I recently taught a class at the location in rino, and it was such a …" at bounding box center [683, 366] width 1252 height 185
click at [452, 372] on textarea "Hi there, I recently taught a class at the location in rino, and it was such a …" at bounding box center [683, 366] width 1252 height 185
click at [567, 375] on textarea "Hi there, I recently taught a class at the location in rino, and it was such a …" at bounding box center [683, 366] width 1252 height 185
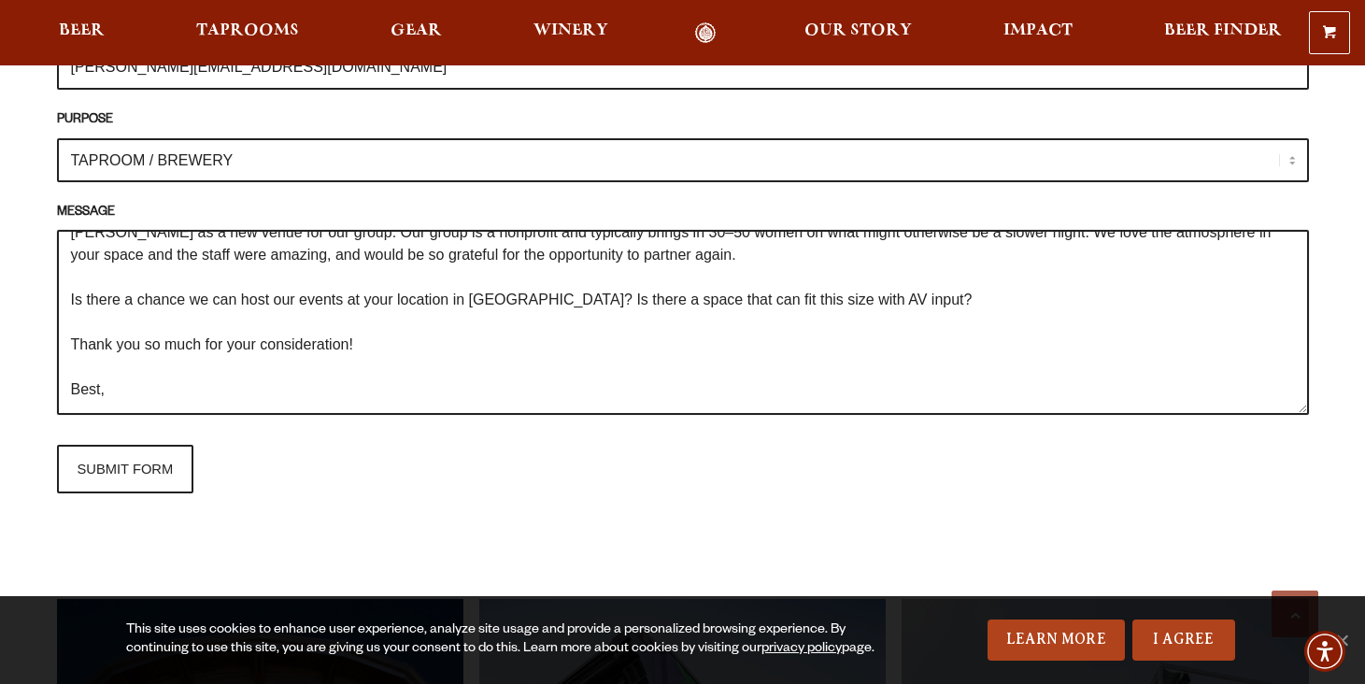
scroll to position [0, 0]
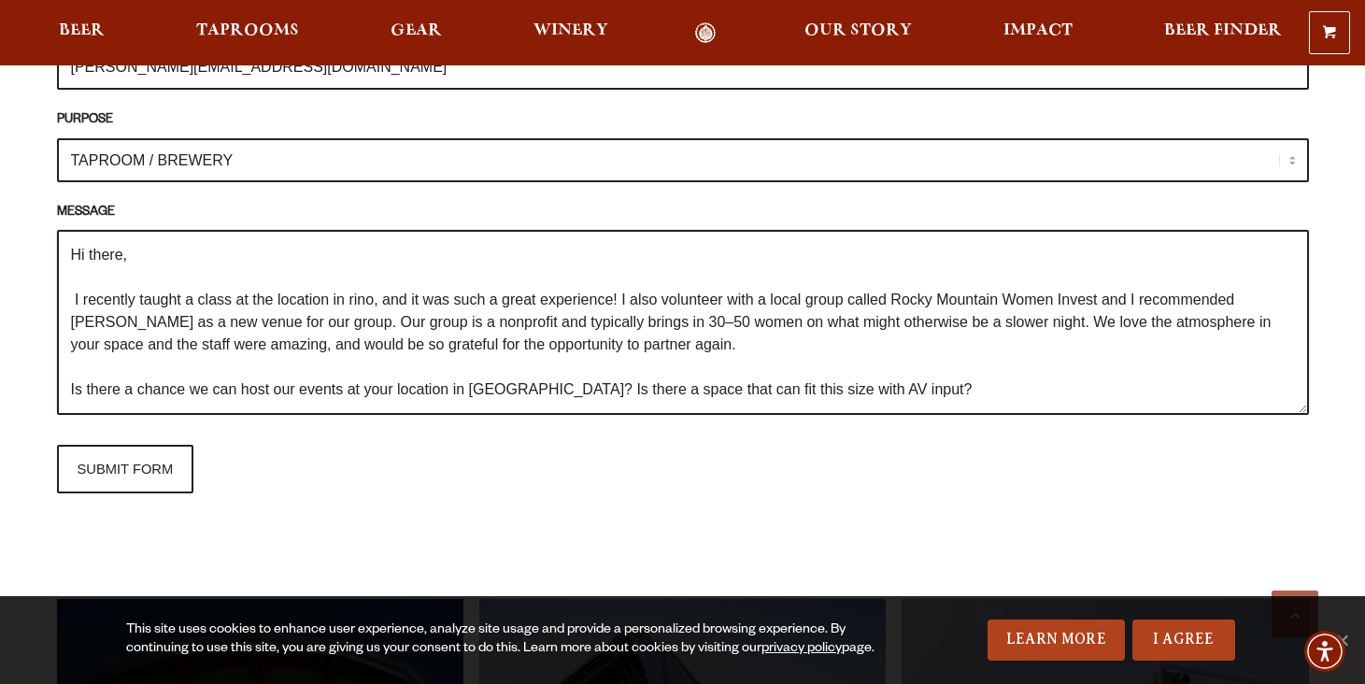
drag, startPoint x: 132, startPoint y: 367, endPoint x: 36, endPoint y: 190, distance: 201.9
click at [36, 190] on div "Frequently Asked Questions What’s Your Shipping & Exchange Policy? Shipping: Ou…" at bounding box center [682, 96] width 1345 height 2370
type textarea "Hi there, I recently taught a class at the location in rino, and it was such a …"
click at [160, 445] on input "SUBMIT FORM" at bounding box center [125, 469] width 137 height 49
type input "Sending"
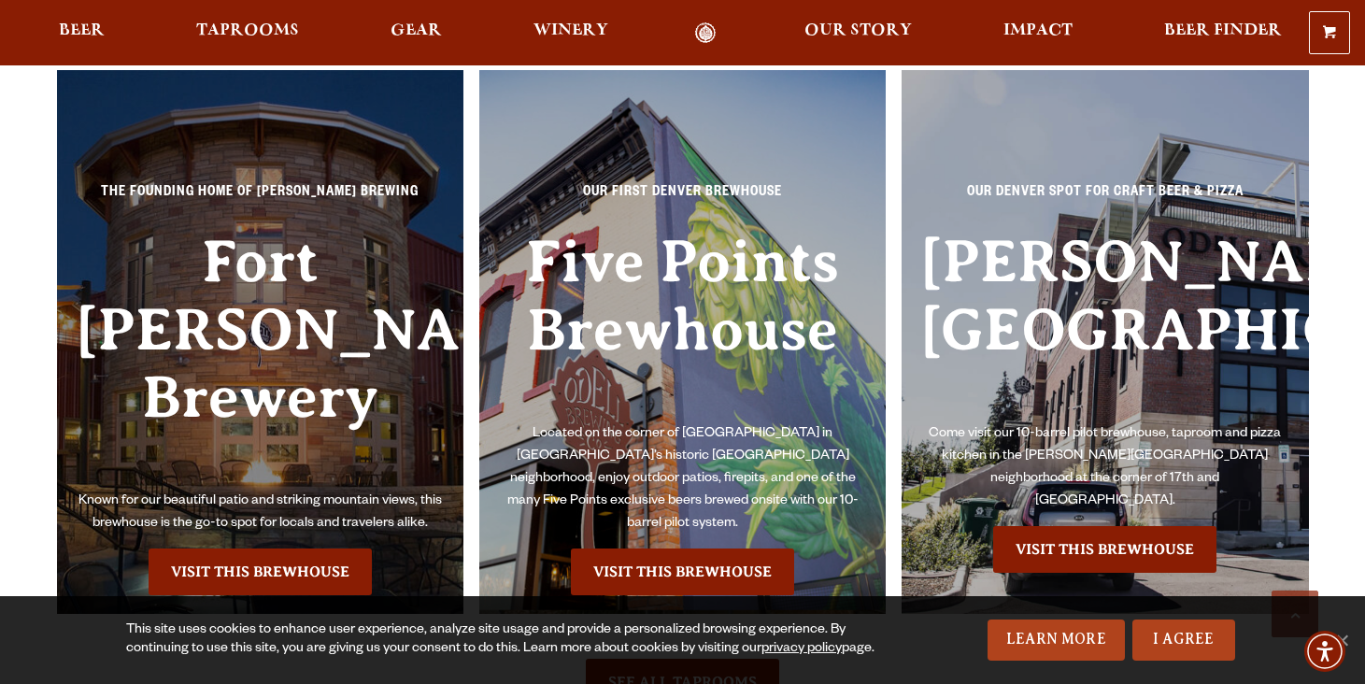
scroll to position [1310, 0]
